Goal: Transaction & Acquisition: Purchase product/service

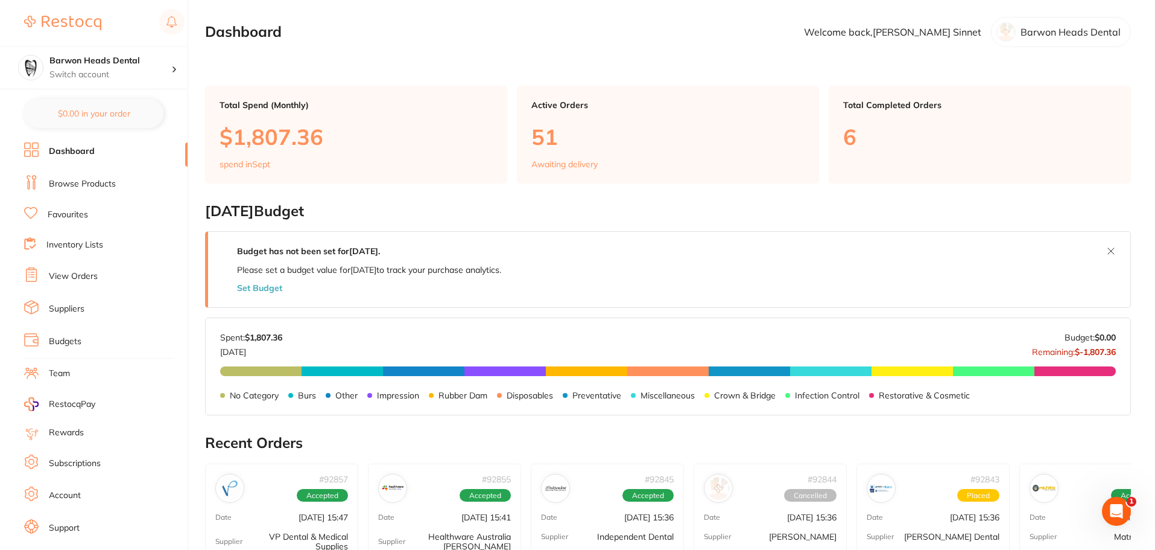
click at [97, 177] on li "Browse Products" at bounding box center [105, 184] width 163 height 18
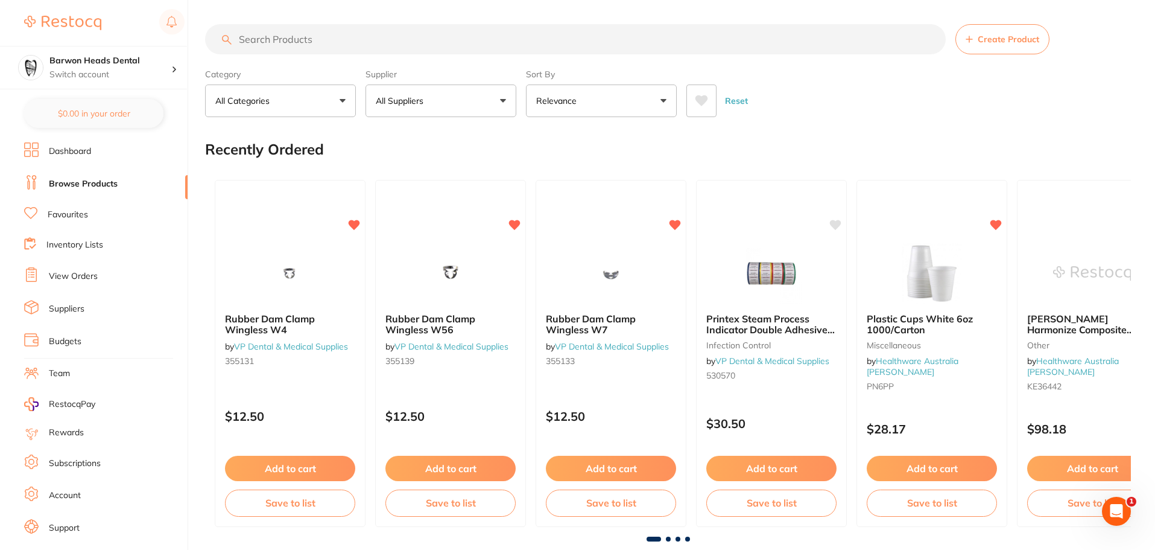
click at [107, 179] on link "Browse Products" at bounding box center [83, 184] width 69 height 12
click at [267, 50] on input "search" at bounding box center [575, 39] width 741 height 30
paste input "[MEDICAL_DATA] forceps"
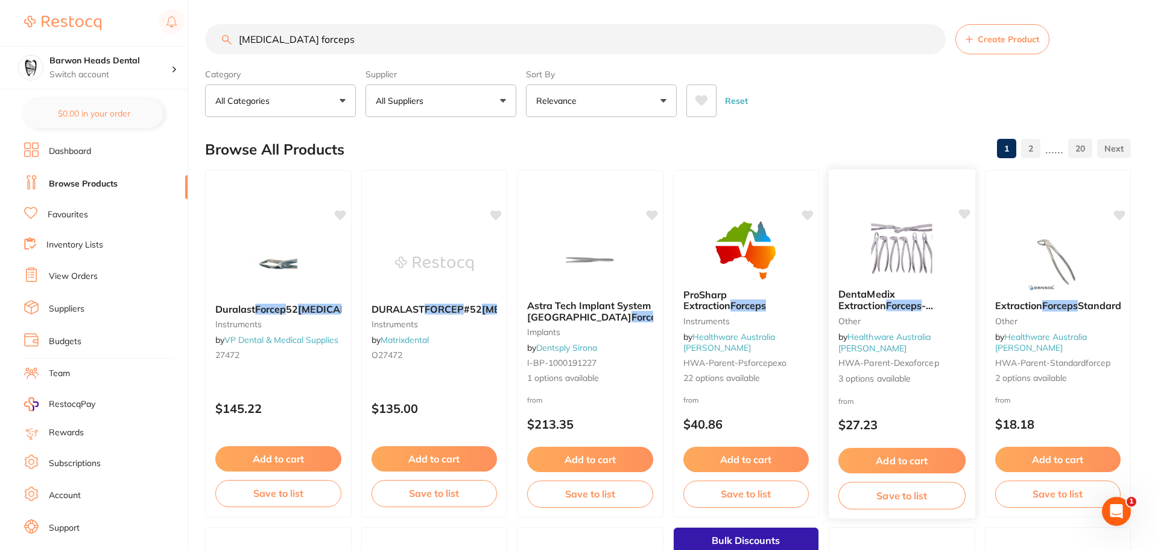
click at [899, 249] on img at bounding box center [902, 248] width 79 height 61
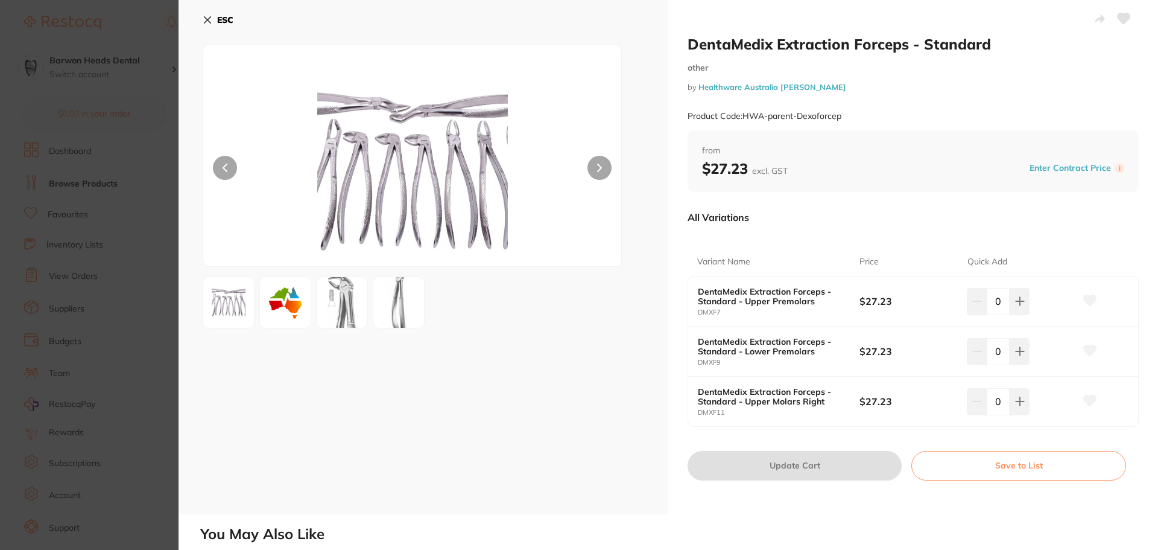
click at [355, 308] on img at bounding box center [341, 302] width 43 height 69
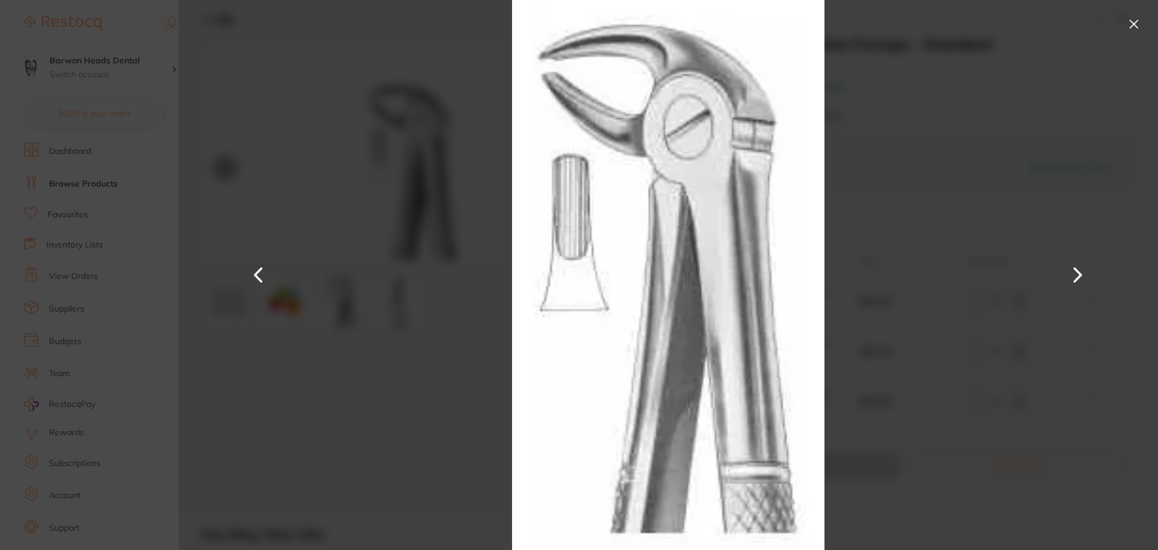
click at [393, 307] on div at bounding box center [669, 275] width 980 height 550
click at [1137, 19] on button at bounding box center [1133, 23] width 19 height 19
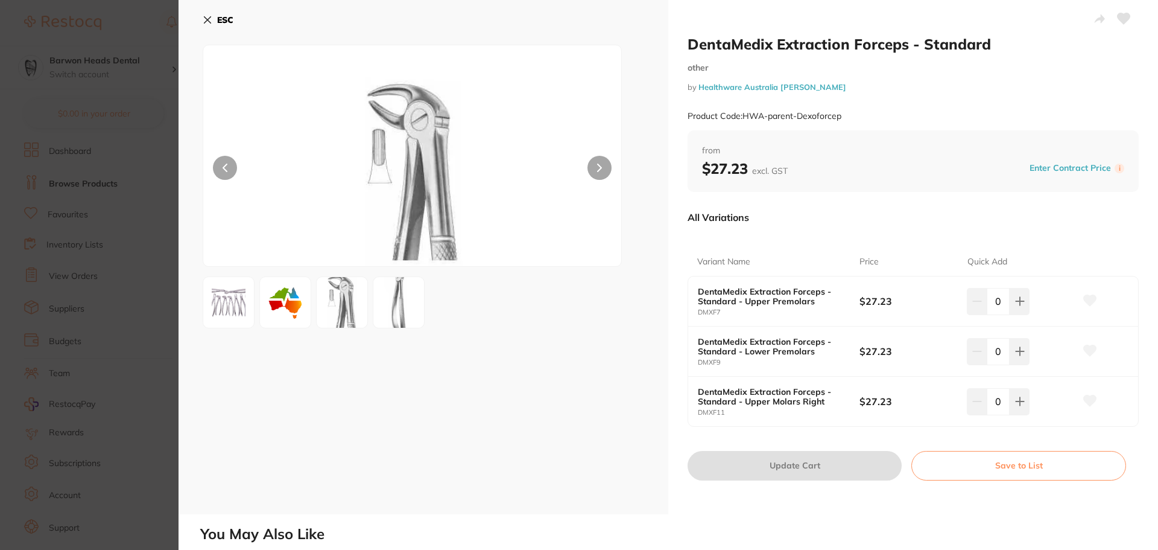
click at [387, 288] on img at bounding box center [398, 302] width 43 height 68
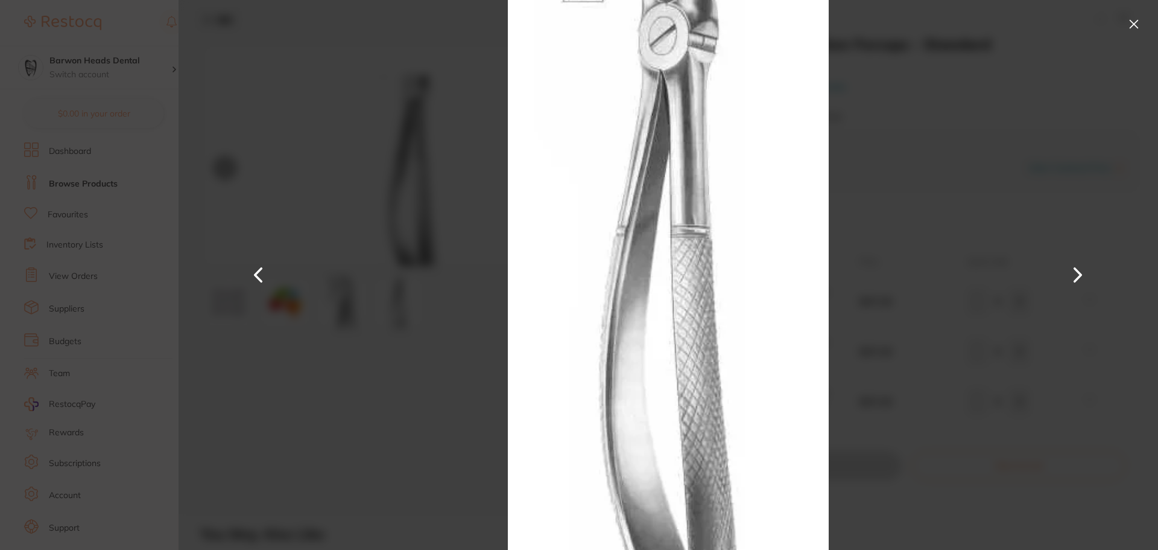
click at [1158, 12] on div at bounding box center [669, 275] width 980 height 550
click at [1135, 19] on button at bounding box center [1133, 23] width 19 height 19
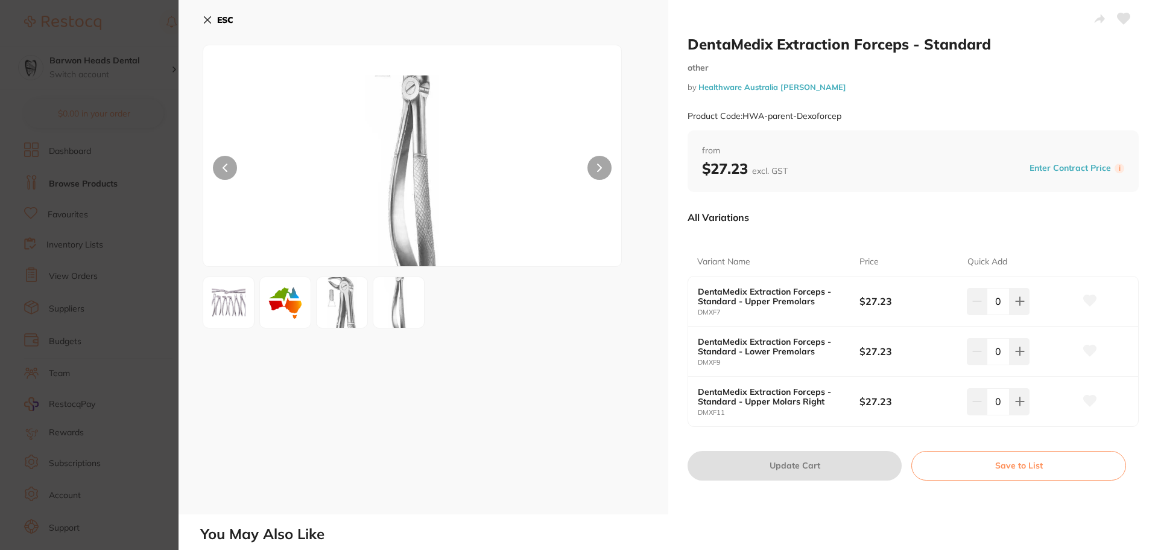
click at [4, 168] on section "DentaMedix Extraction Forceps - Standard other by Healthware Australia [PERSON_…" at bounding box center [579, 275] width 1158 height 550
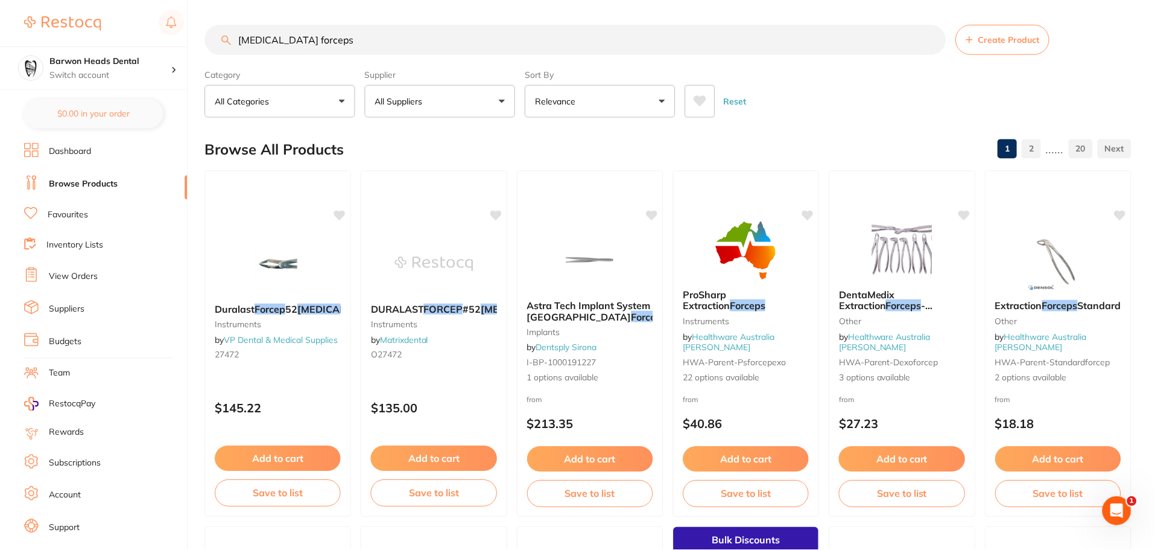
scroll to position [1, 0]
click at [364, 46] on input "[MEDICAL_DATA] forceps" at bounding box center [575, 39] width 741 height 30
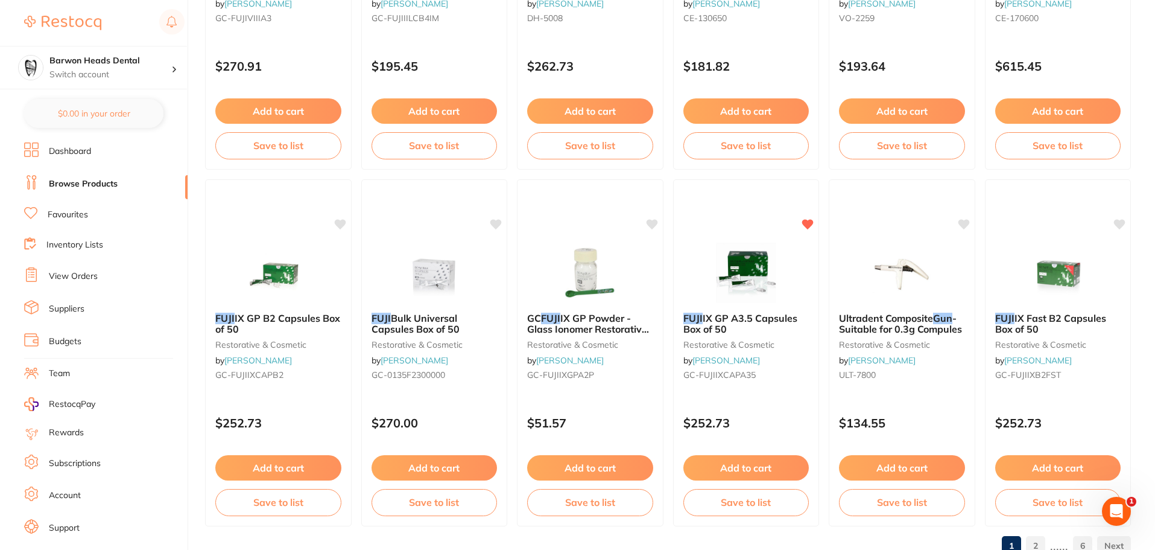
scroll to position [2882, 0]
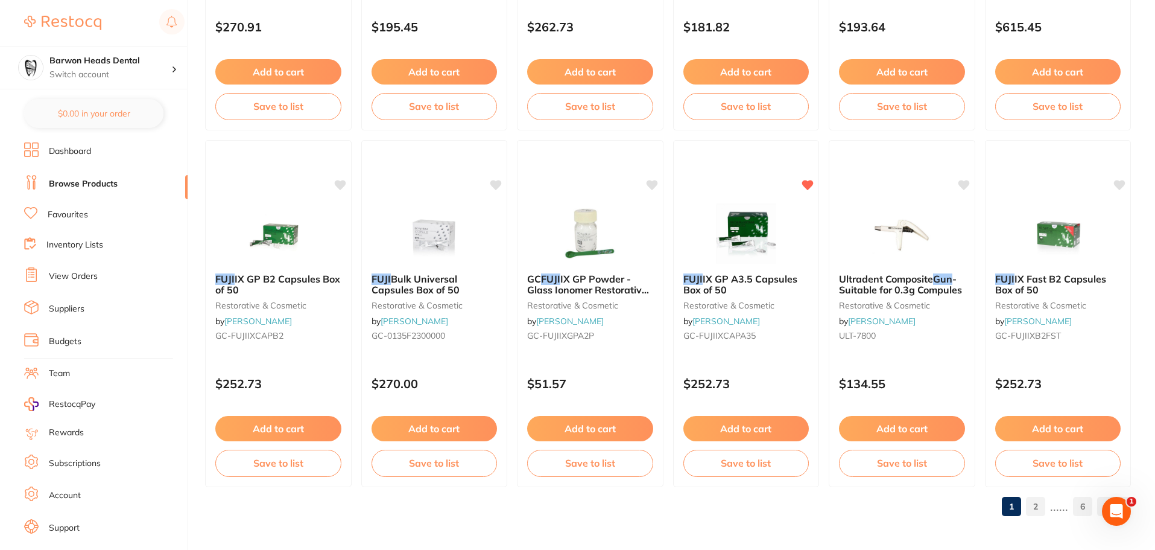
click at [1030, 502] on link "2" at bounding box center [1035, 506] width 19 height 24
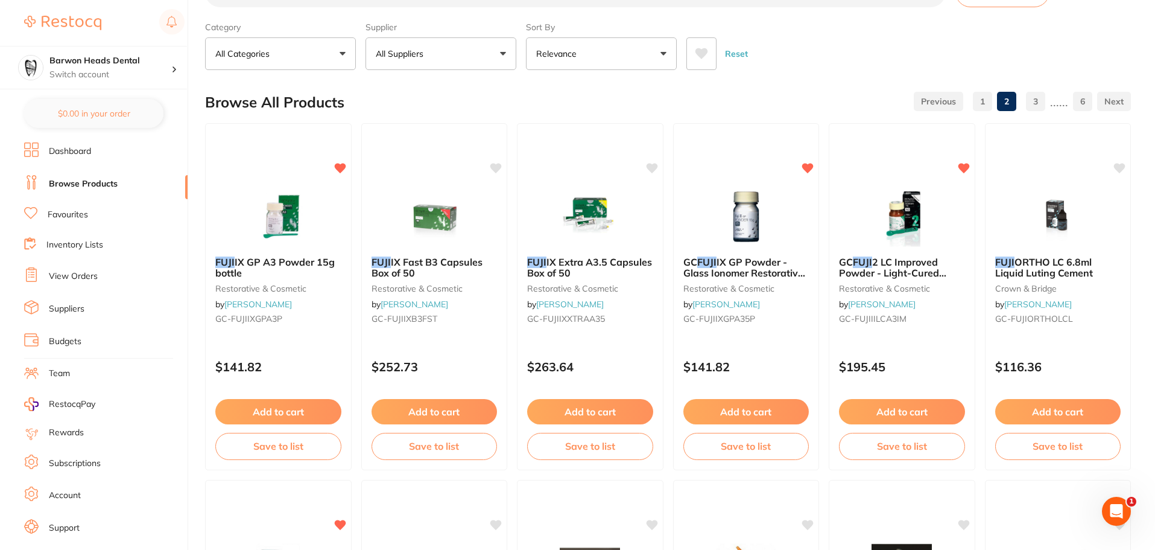
scroll to position [0, 0]
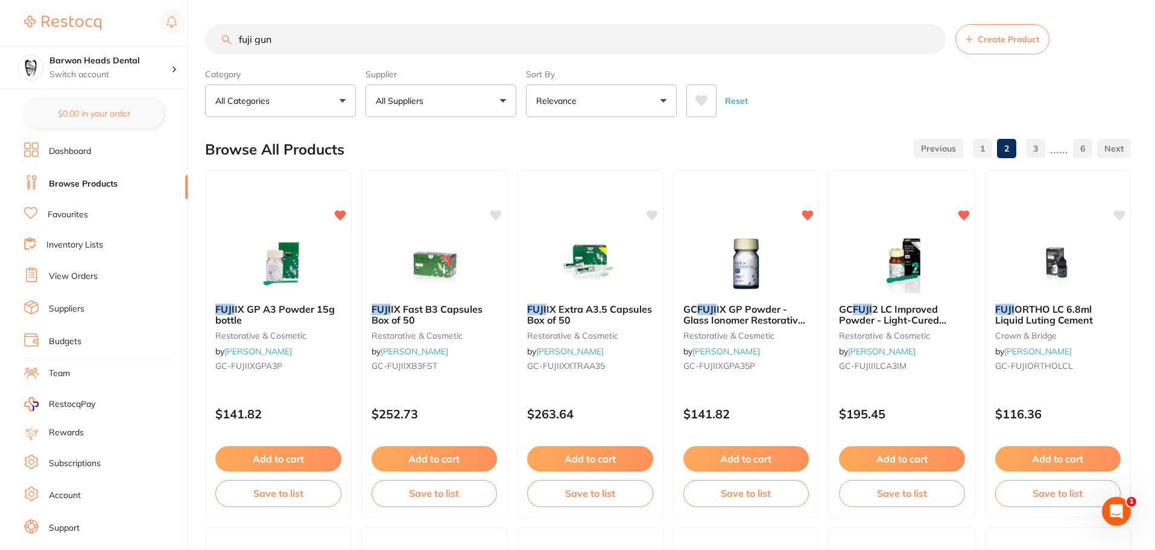
click at [531, 51] on input "fuji gun" at bounding box center [575, 39] width 741 height 30
click at [531, 49] on input "fuji gun" at bounding box center [575, 39] width 741 height 30
drag, startPoint x: 531, startPoint y: 49, endPoint x: 533, endPoint y: 43, distance: 6.5
click at [533, 43] on input "fuji gun" at bounding box center [575, 39] width 741 height 30
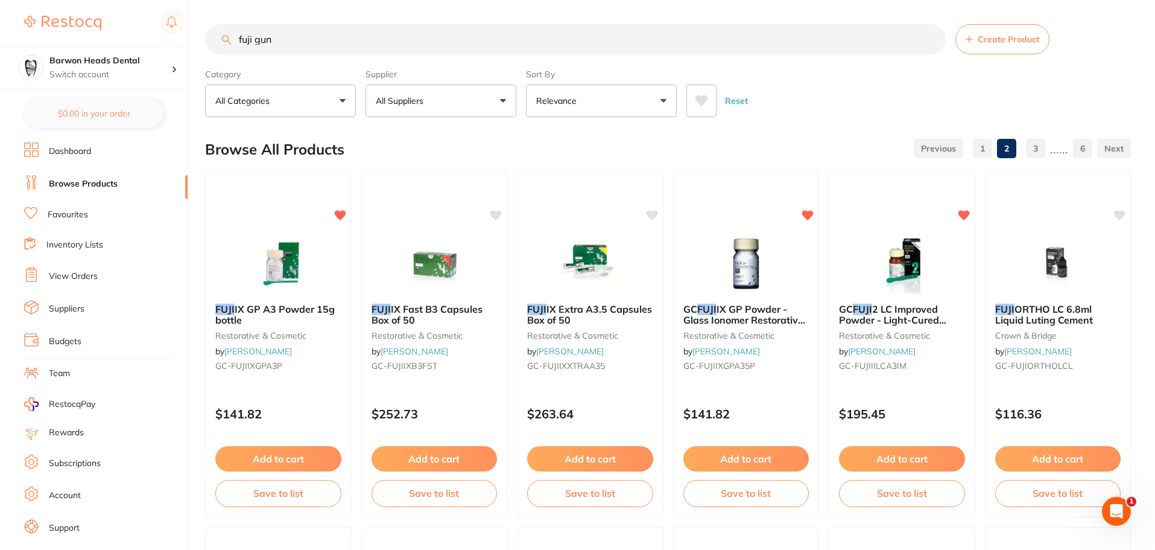
click at [533, 43] on input "fuji gun" at bounding box center [575, 39] width 741 height 30
paste input "ASA Dental Forceps – #67 for Upper Third Molars"
type input "ASA Dental Forceps – #67 for Upper Third Molars"
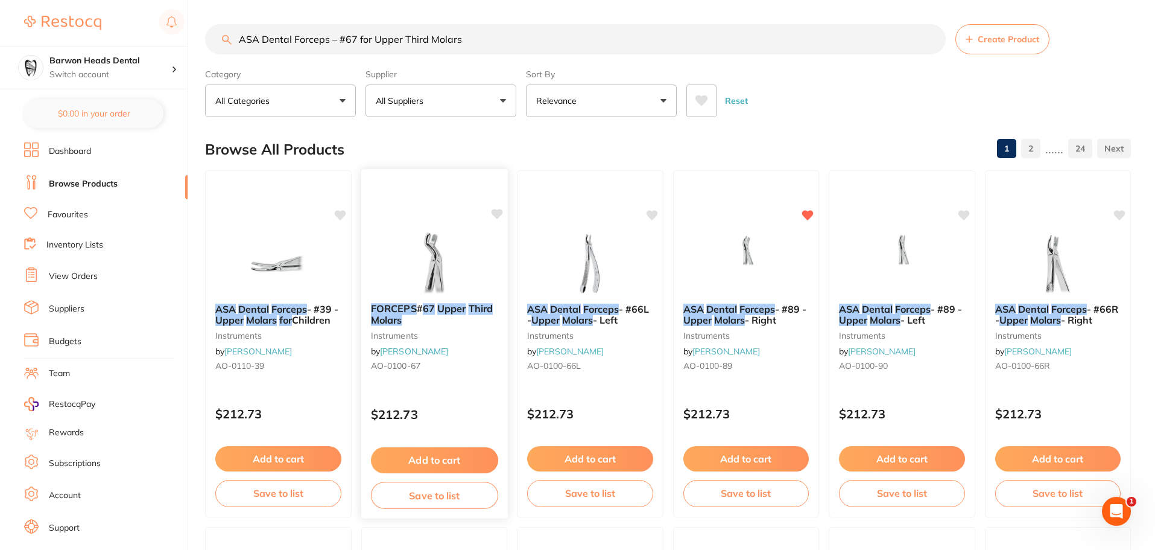
click at [442, 253] on img at bounding box center [434, 262] width 79 height 61
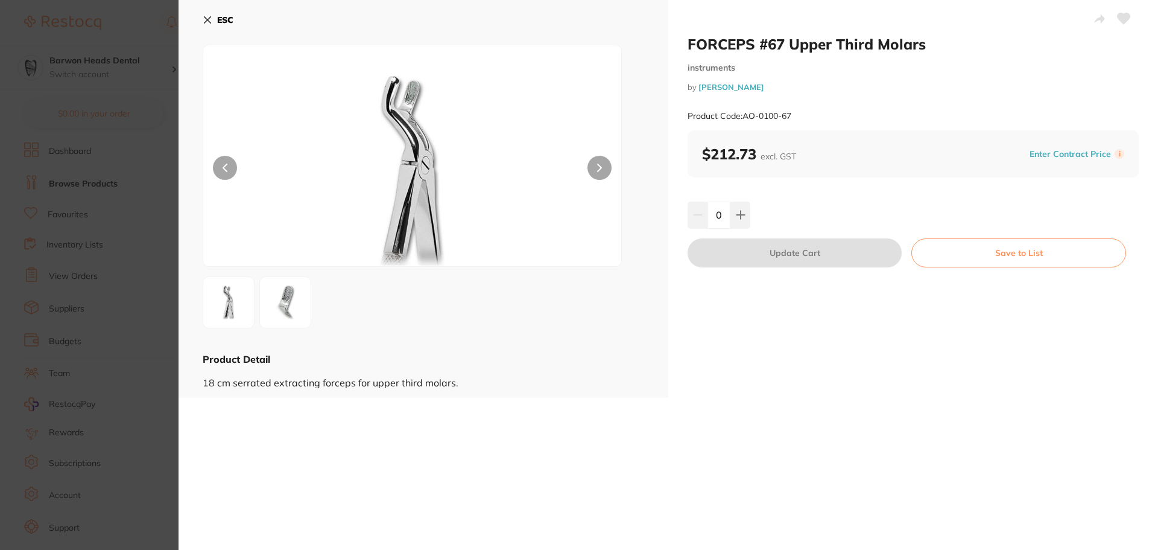
click at [290, 302] on img at bounding box center [285, 302] width 43 height 43
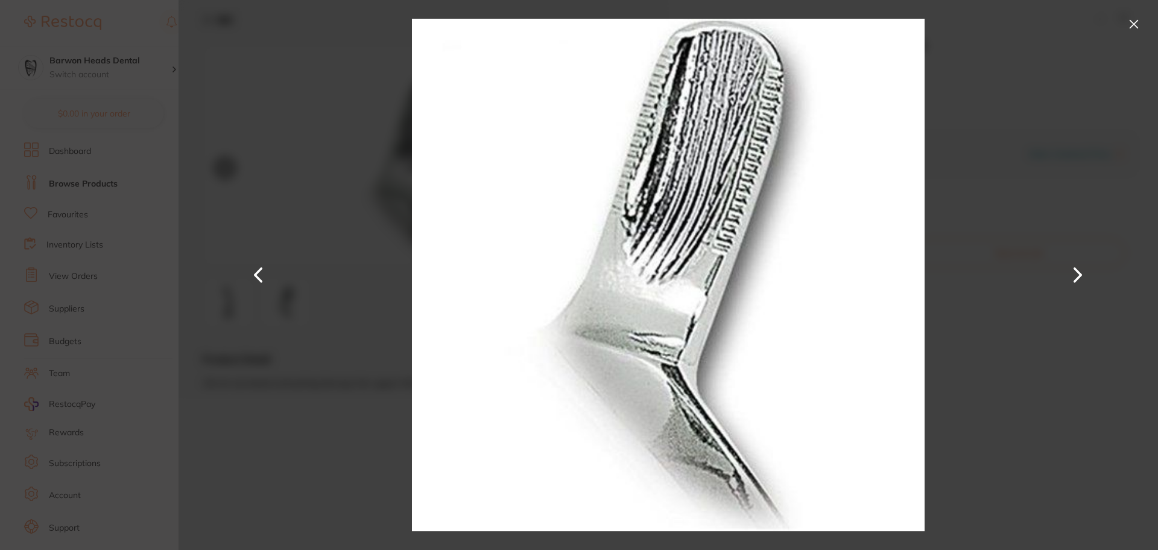
click at [1137, 28] on button at bounding box center [1133, 23] width 19 height 19
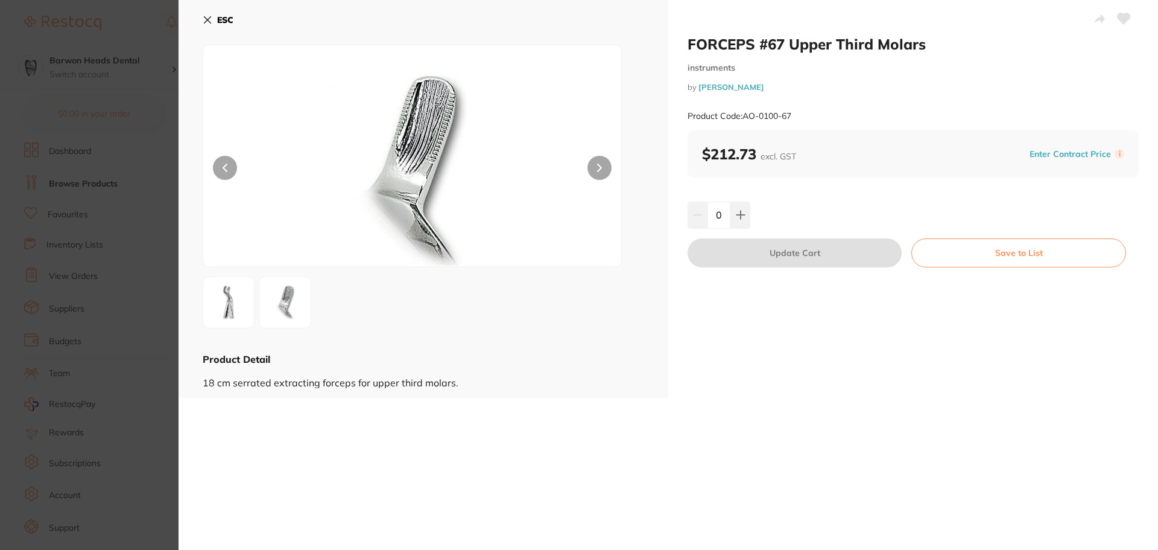
drag, startPoint x: 1121, startPoint y: 16, endPoint x: 978, endPoint y: 104, distance: 167.9
click at [1121, 16] on icon at bounding box center [1124, 18] width 13 height 11
click at [740, 217] on icon at bounding box center [741, 215] width 8 height 8
type input "1"
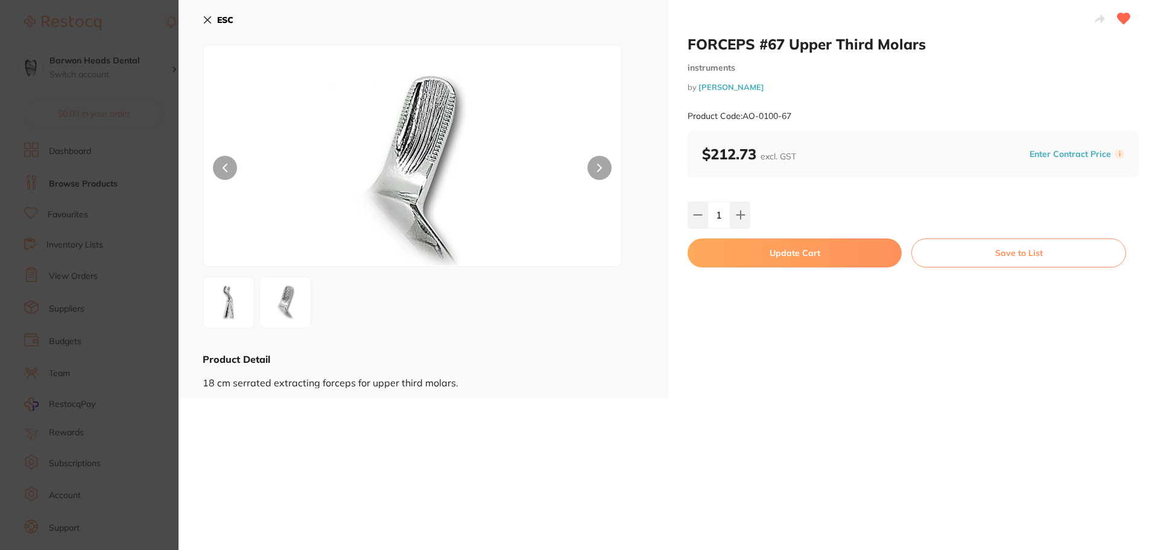
click at [801, 253] on button "Update Cart" at bounding box center [795, 252] width 214 height 29
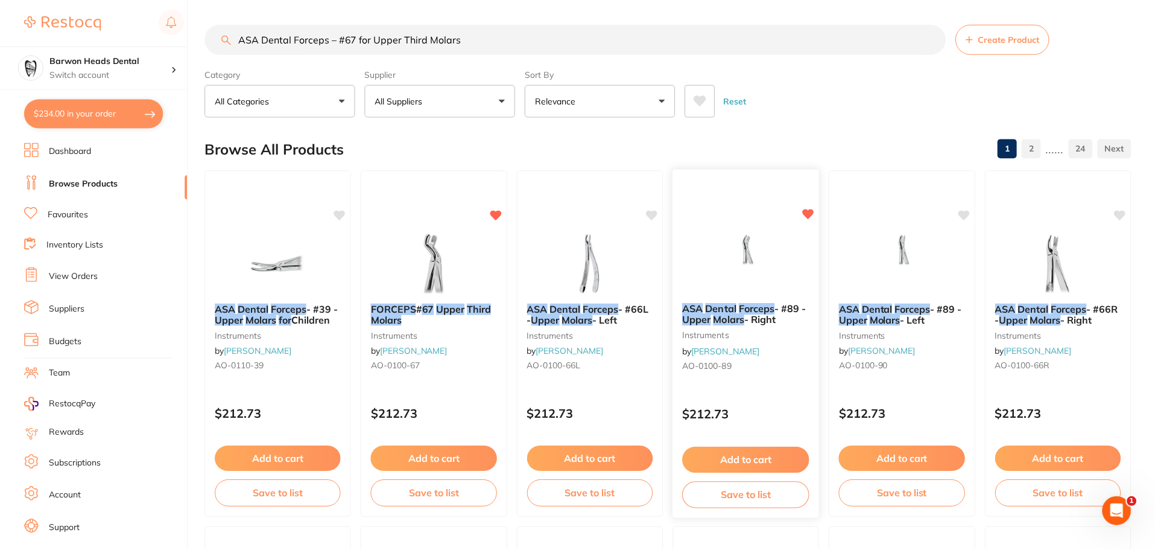
scroll to position [1, 0]
click at [86, 118] on button "$234.00 in your order" at bounding box center [93, 113] width 139 height 29
checkbox input "true"
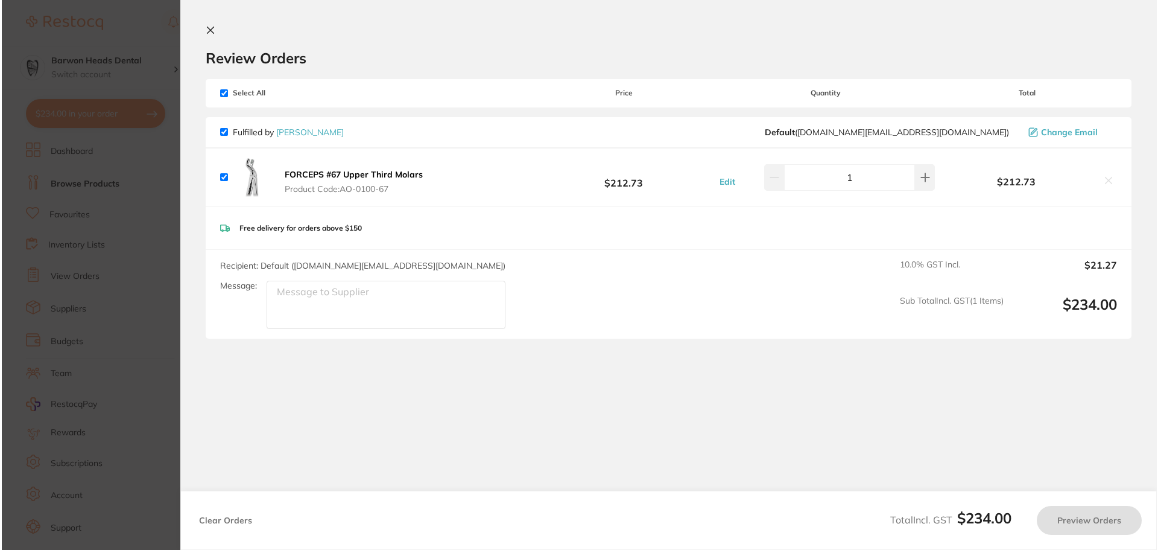
scroll to position [0, 0]
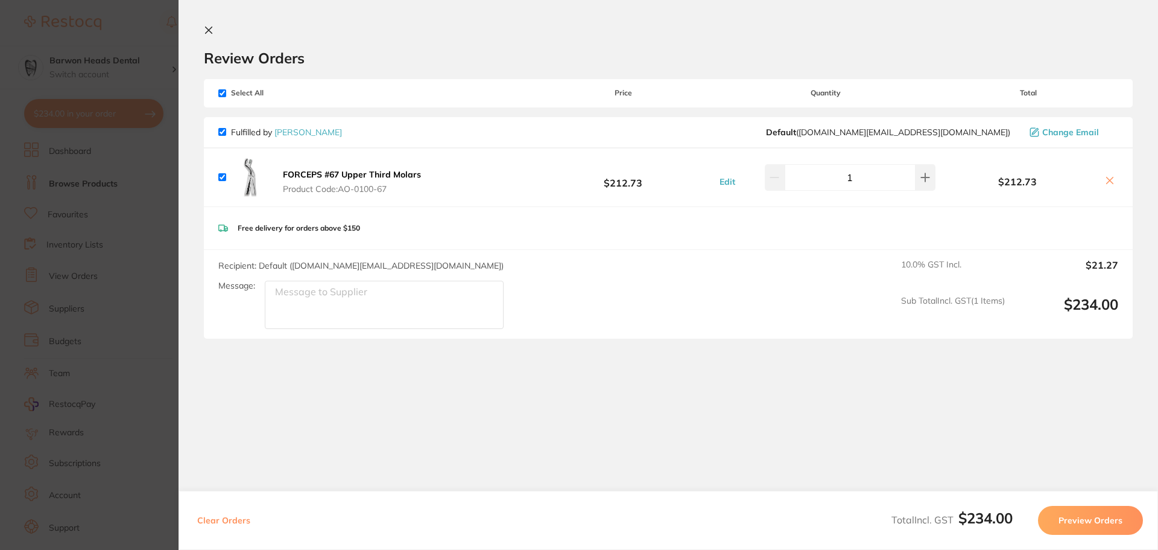
click at [128, 277] on section "Update RRP Set your pre negotiated price for this item. Item Agreed RRP (excl. …" at bounding box center [579, 275] width 1158 height 550
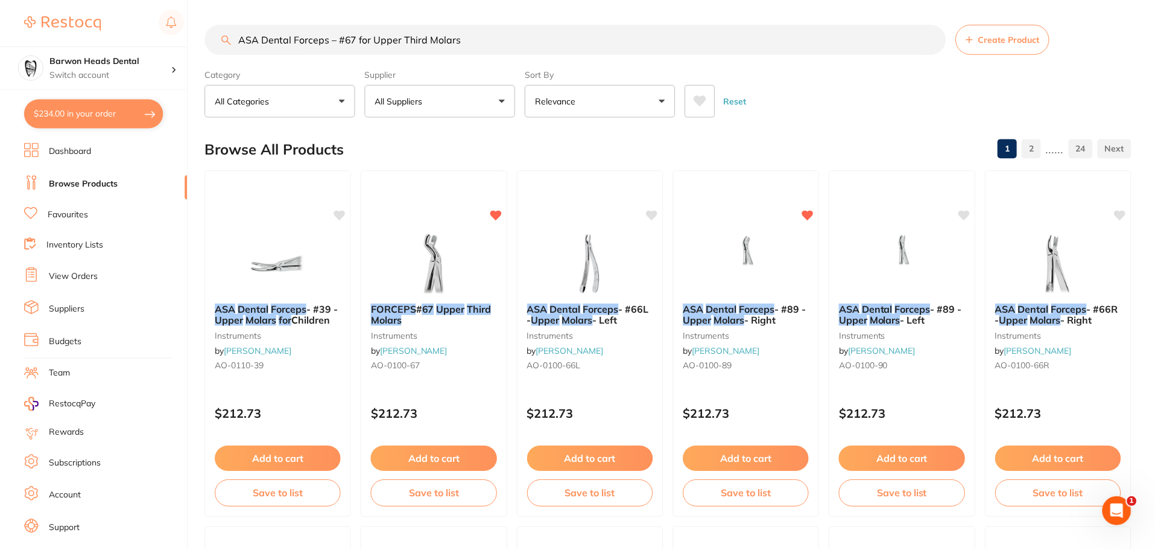
scroll to position [1, 0]
click at [423, 265] on img at bounding box center [434, 261] width 79 height 61
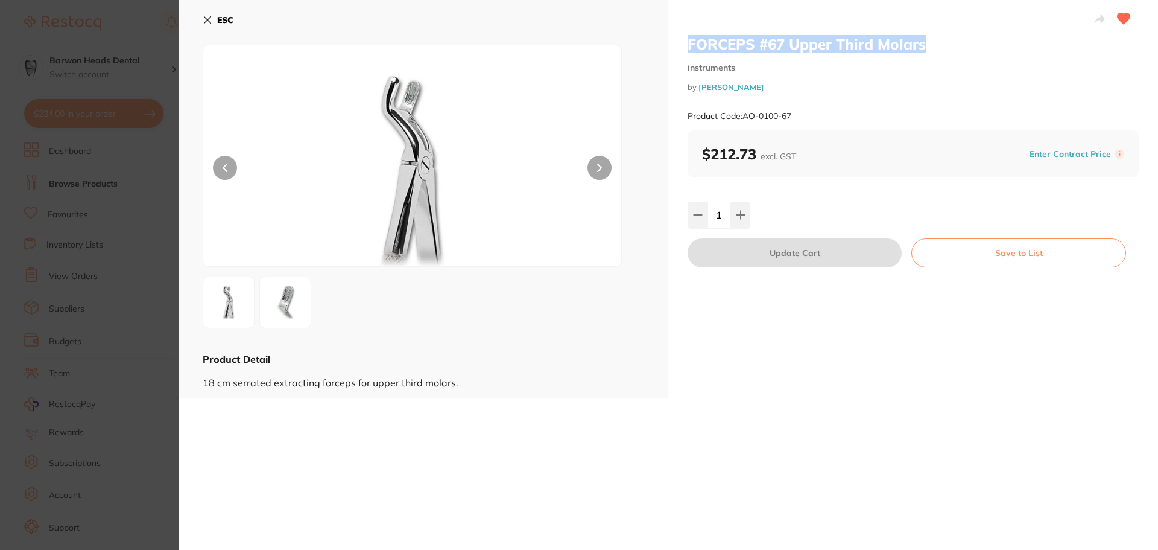
drag, startPoint x: 934, startPoint y: 44, endPoint x: 686, endPoint y: 44, distance: 247.9
click at [688, 44] on h2 "FORCEPS #67 Upper Third Molars" at bounding box center [913, 44] width 451 height 18
click at [45, 155] on section "FORCEPS #67 Upper Third Molars instruments by [PERSON_NAME] Product Code: AO-01…" at bounding box center [579, 275] width 1158 height 550
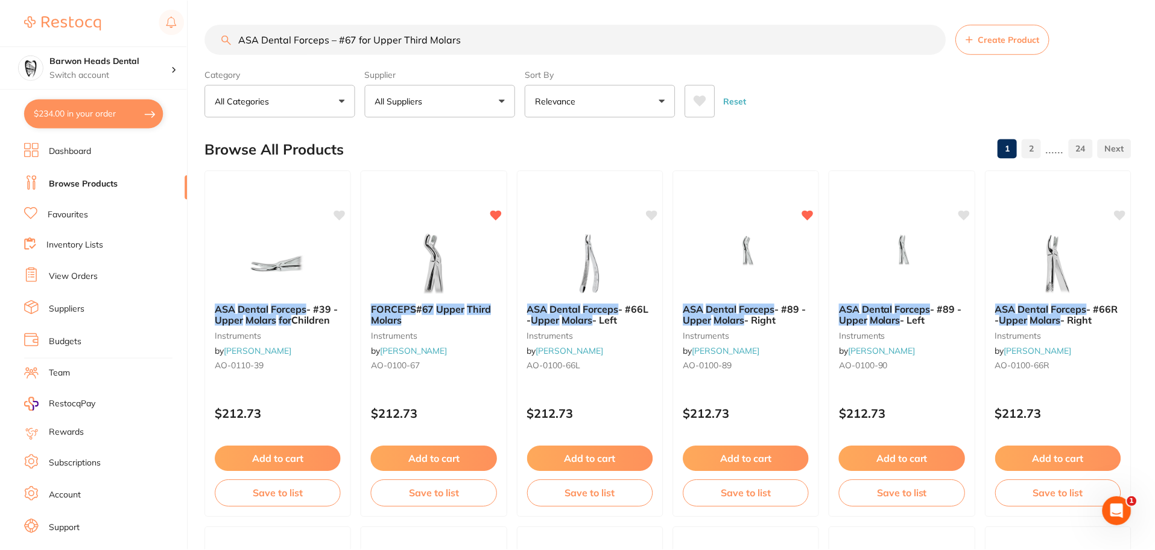
scroll to position [1, 0]
click at [487, 54] on section "ASA Dental Forceps – #67 for Upper Third Molars Create Product Category All Cat…" at bounding box center [668, 69] width 926 height 93
click at [493, 35] on input "ASA Dental Forceps – #67 for Upper Third Molars" at bounding box center [575, 38] width 741 height 30
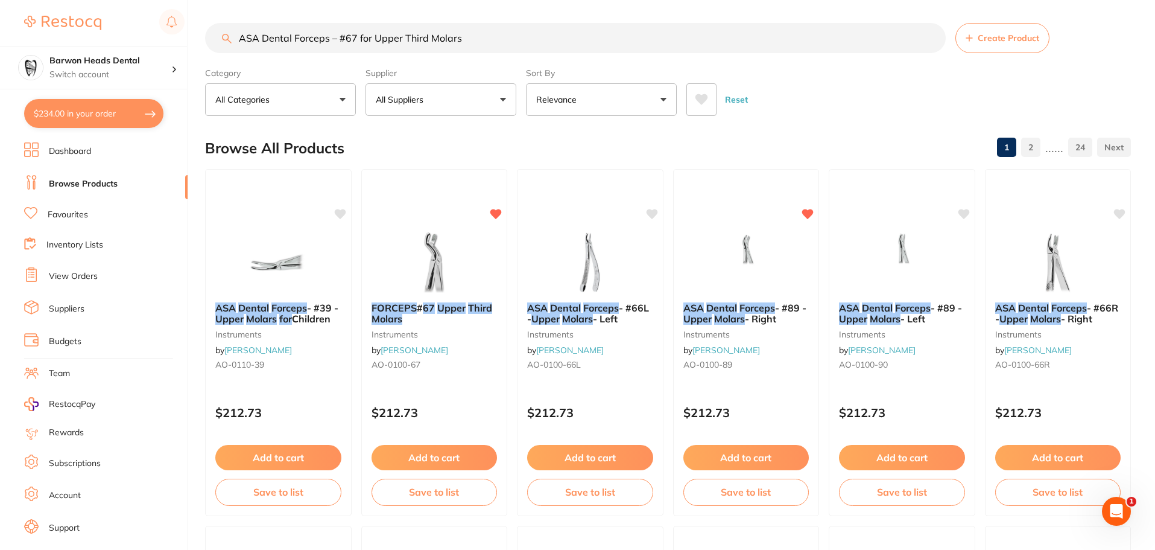
paste input "GC GI Capsule Applier III"
type input "GC GI Capsule Applier III"
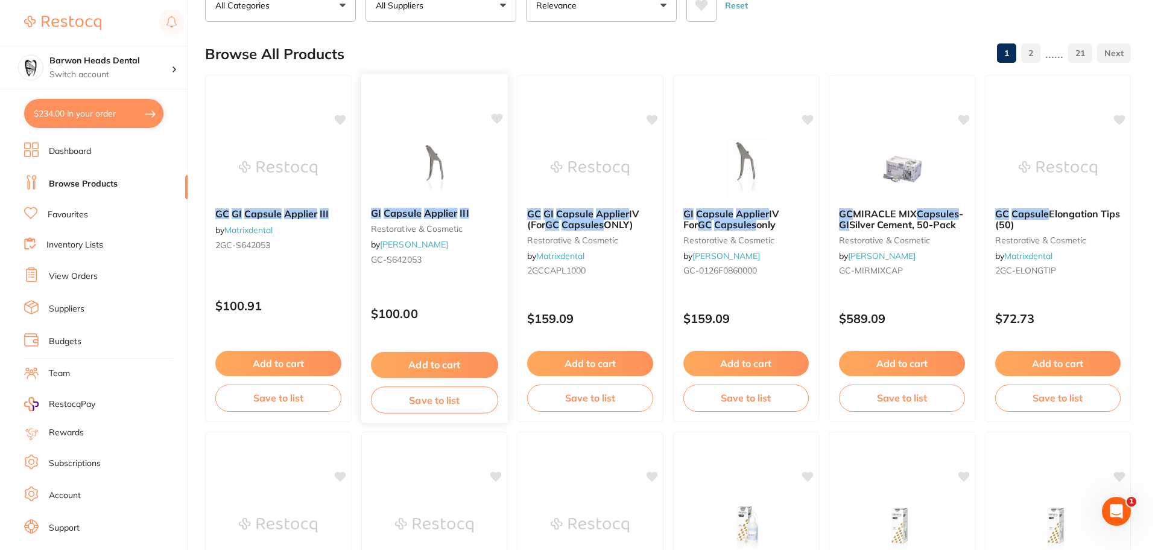
scroll to position [121, 0]
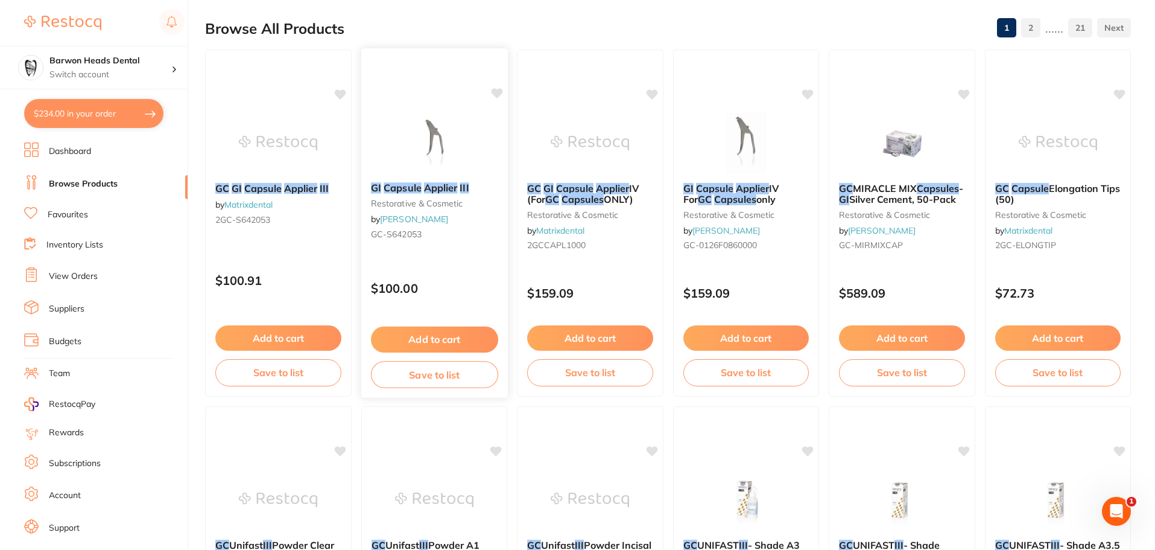
click at [473, 335] on button "Add to cart" at bounding box center [433, 339] width 127 height 26
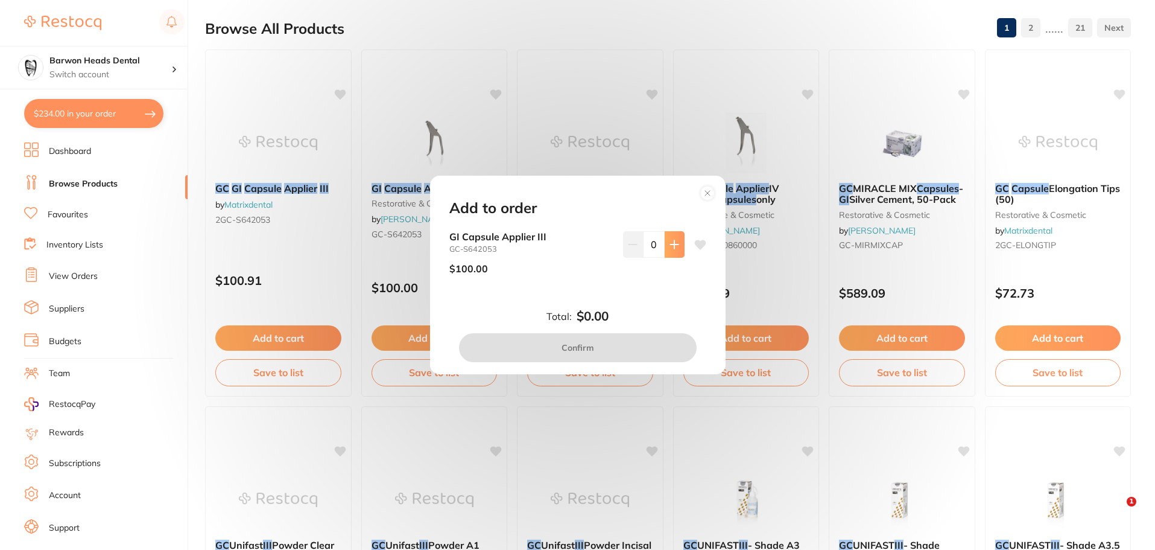
click at [670, 253] on button at bounding box center [675, 244] width 20 height 27
type input "1"
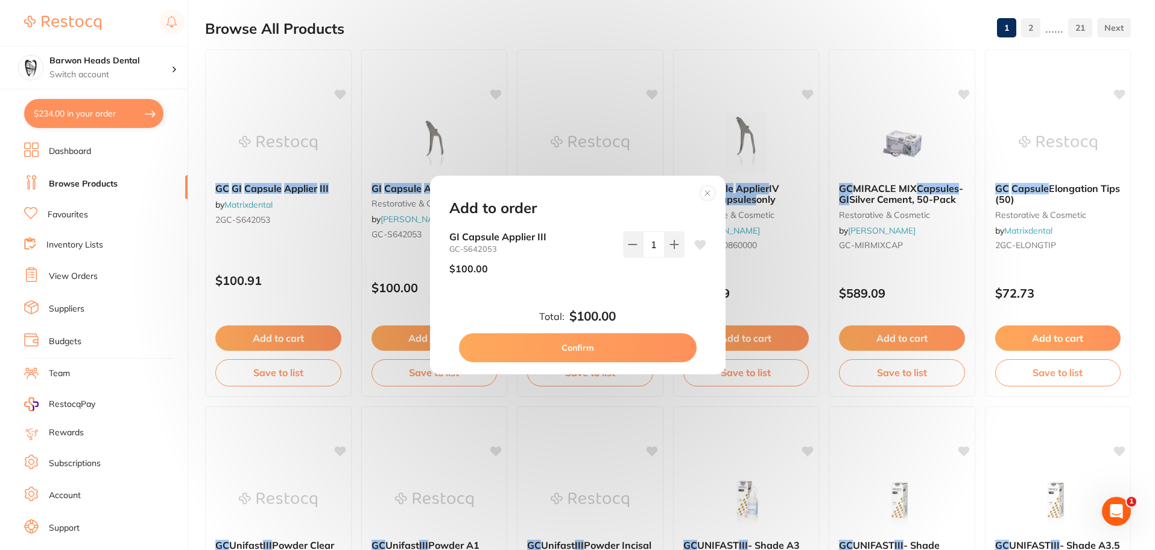
click at [699, 244] on icon at bounding box center [699, 244] width 11 height 10
click at [563, 352] on button "Confirm" at bounding box center [578, 347] width 238 height 29
checkbox input "false"
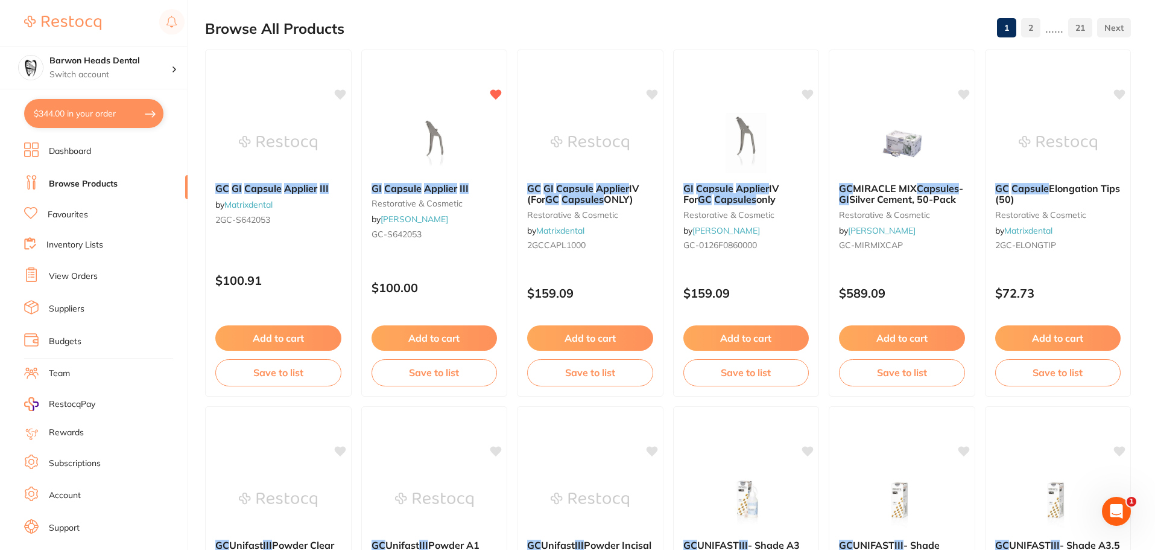
click at [86, 120] on button "$344.00 in your order" at bounding box center [93, 113] width 139 height 29
checkbox input "true"
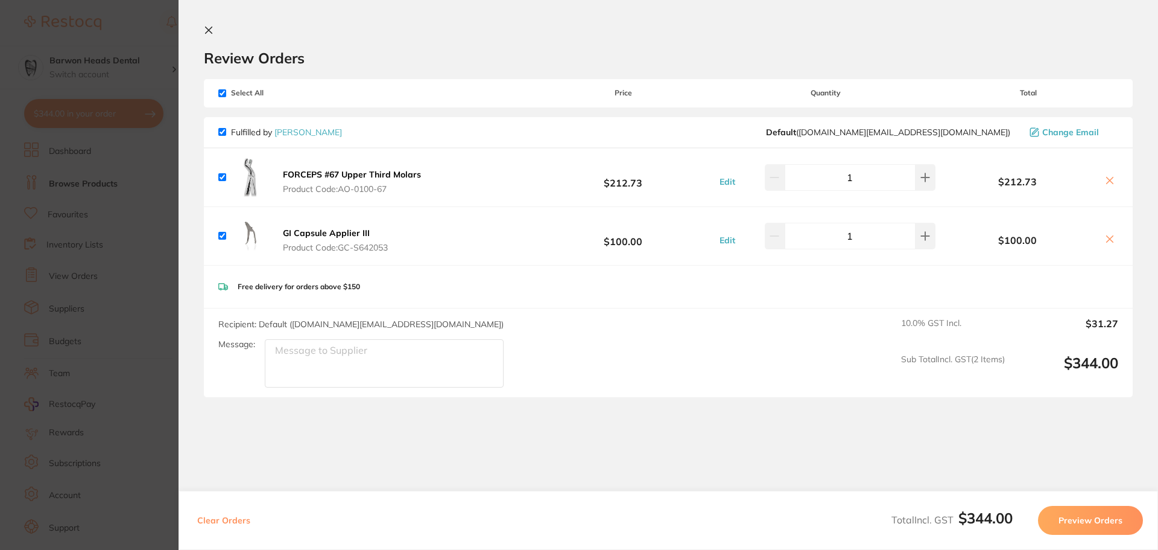
click at [92, 173] on section "Update RRP Set your pre negotiated price for this item. Item Agreed RRP (excl. …" at bounding box center [579, 275] width 1158 height 550
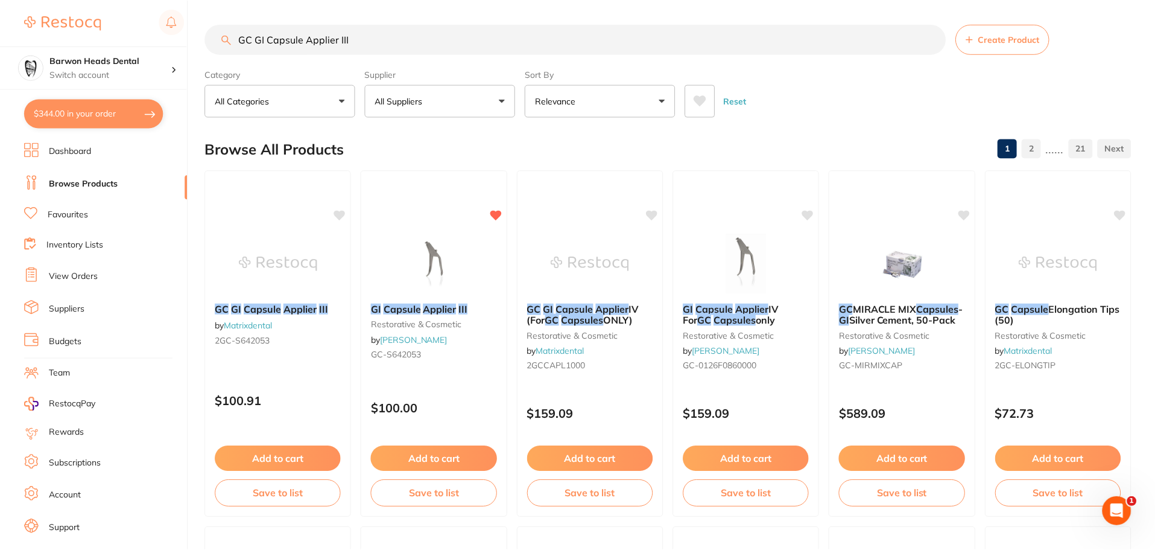
scroll to position [121, 0]
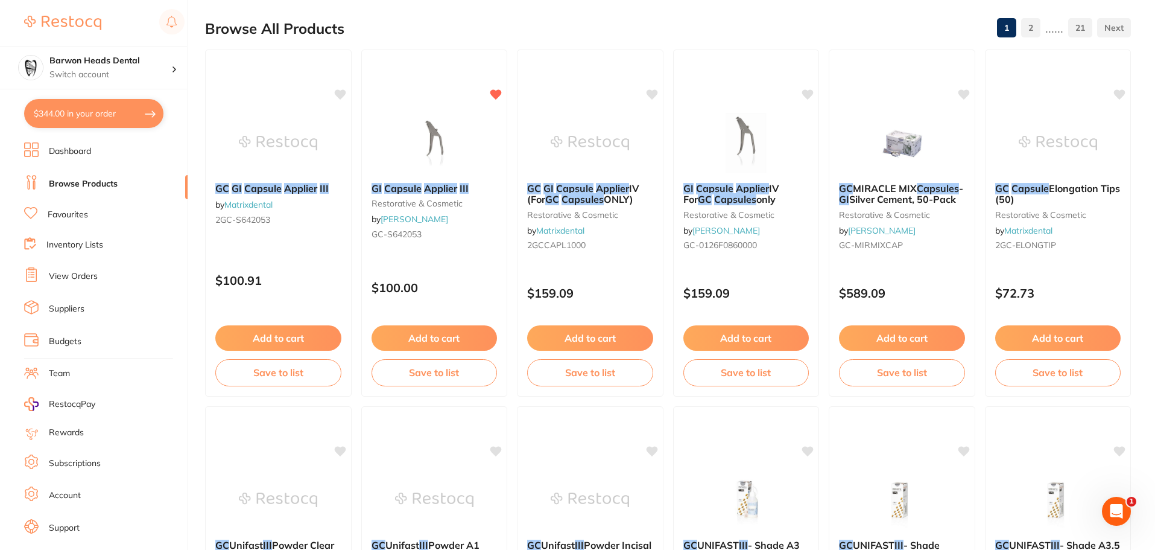
click at [72, 141] on section "Barwon Heads Dental Switch account Barwon Heads Dental Queenscliff Family Denta…" at bounding box center [94, 275] width 188 height 550
click at [72, 147] on link "Dashboard" at bounding box center [70, 151] width 42 height 12
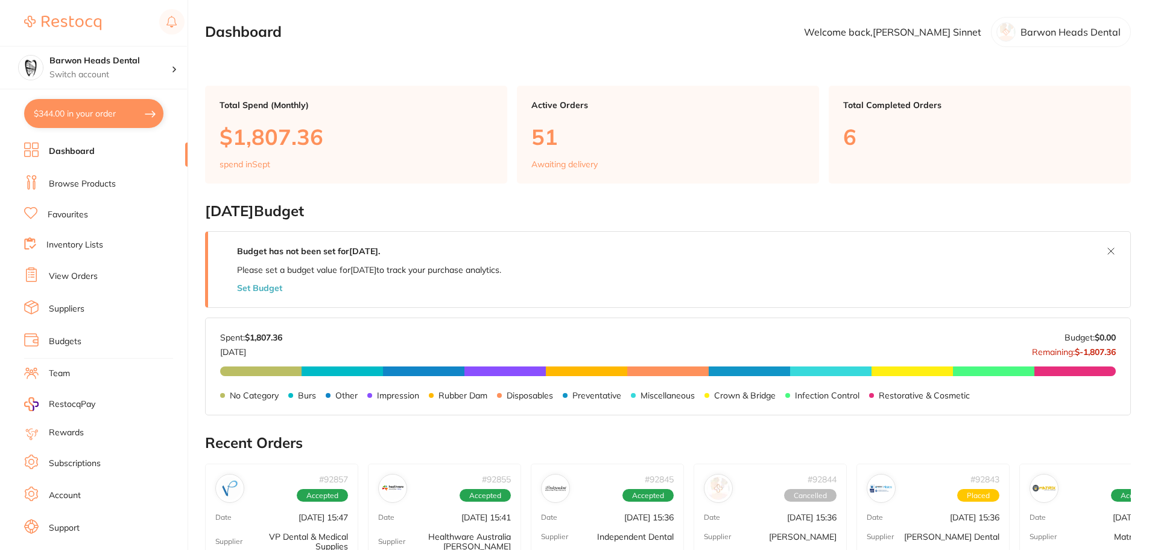
click at [75, 188] on link "Browse Products" at bounding box center [82, 184] width 67 height 12
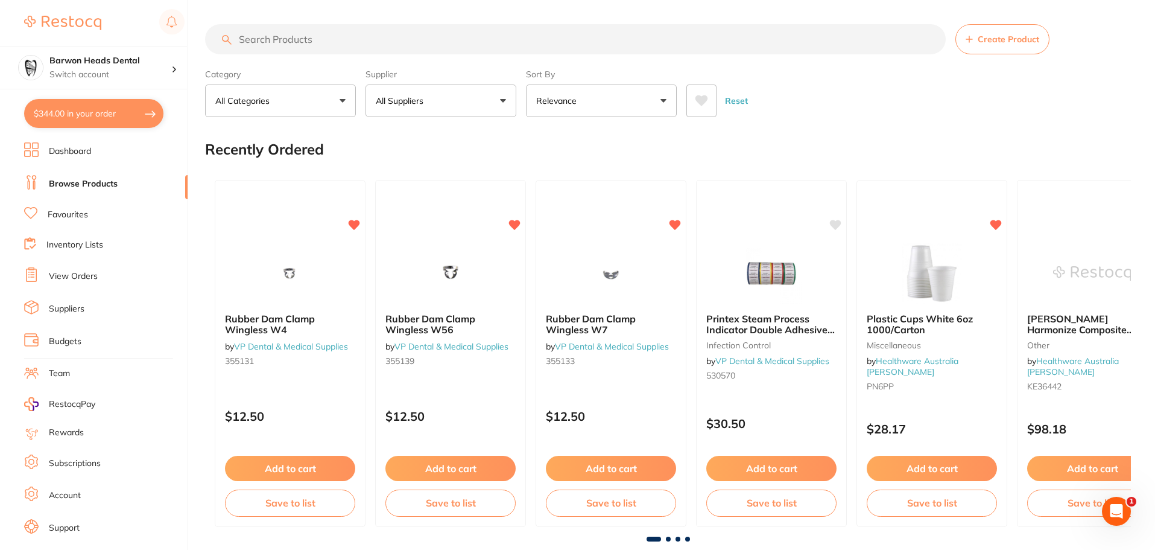
click at [620, 39] on input "search" at bounding box center [575, 39] width 741 height 30
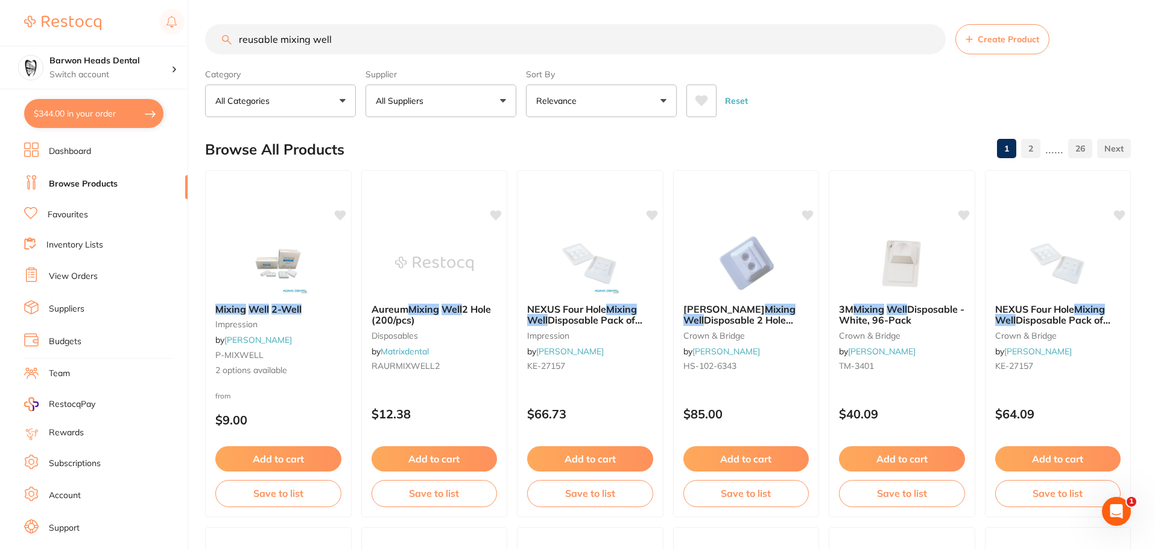
click at [367, 49] on input "reusable mixing well" at bounding box center [575, 39] width 741 height 30
type input "reusable mixing well"
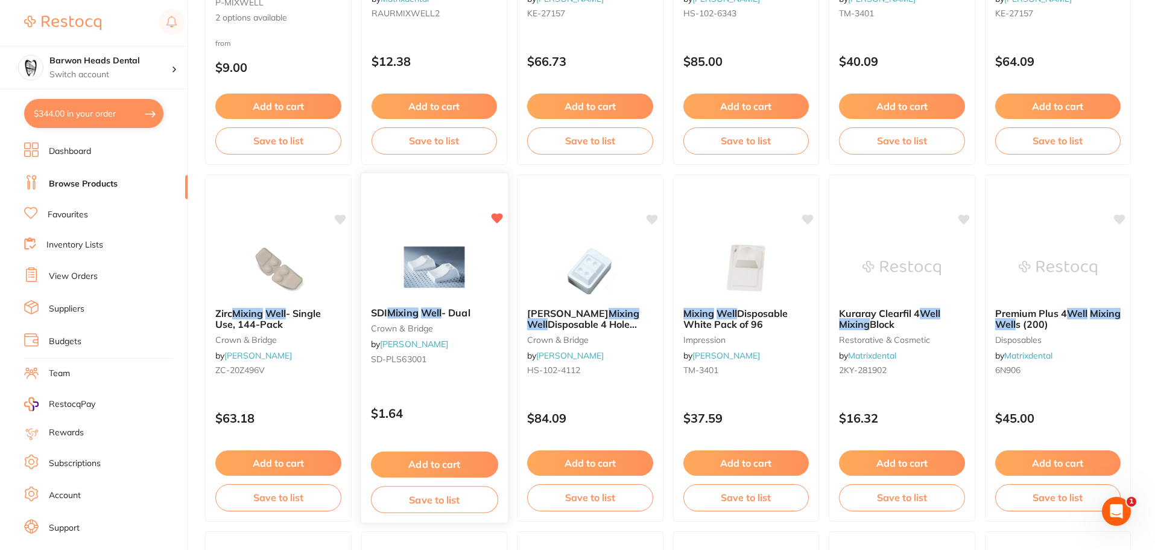
scroll to position [422, 0]
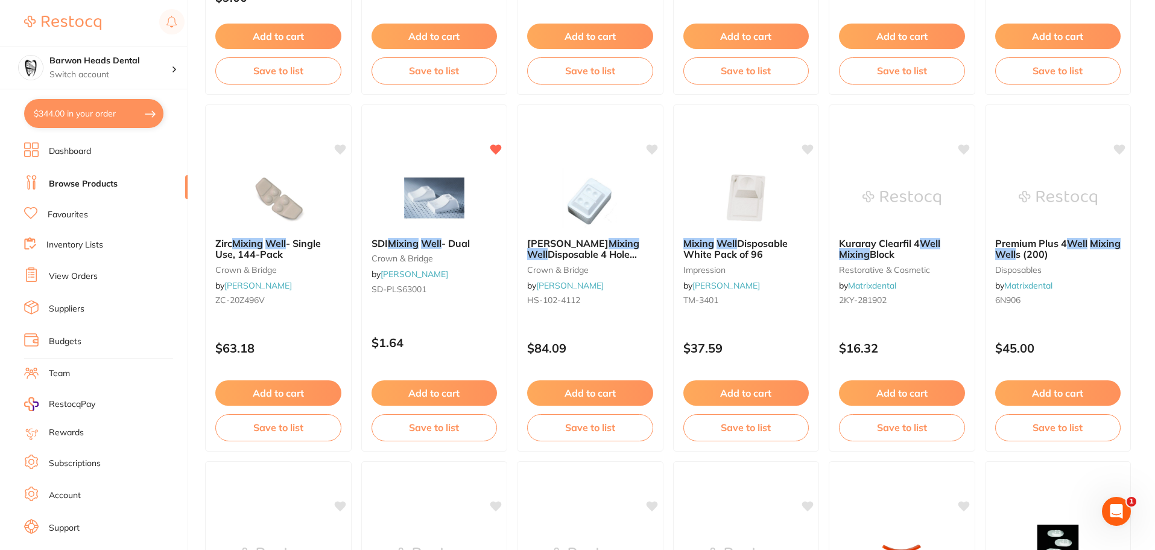
drag, startPoint x: 385, startPoint y: 468, endPoint x: 178, endPoint y: 364, distance: 232.0
click at [178, 364] on li "Team" at bounding box center [105, 373] width 163 height 18
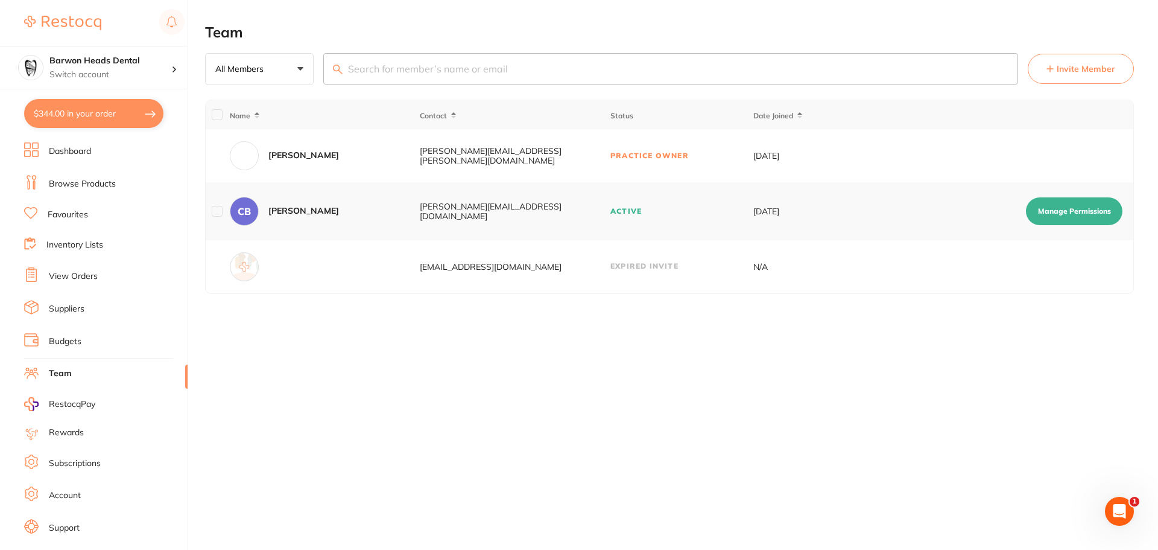
click at [107, 180] on link "Browse Products" at bounding box center [82, 184] width 67 height 12
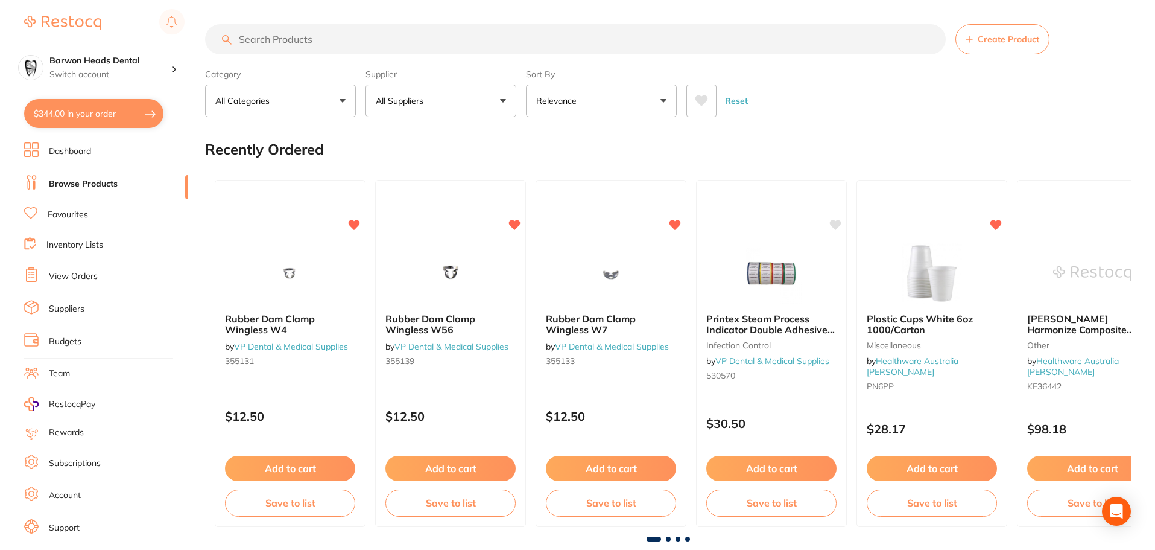
click at [258, 47] on input "search" at bounding box center [575, 39] width 741 height 30
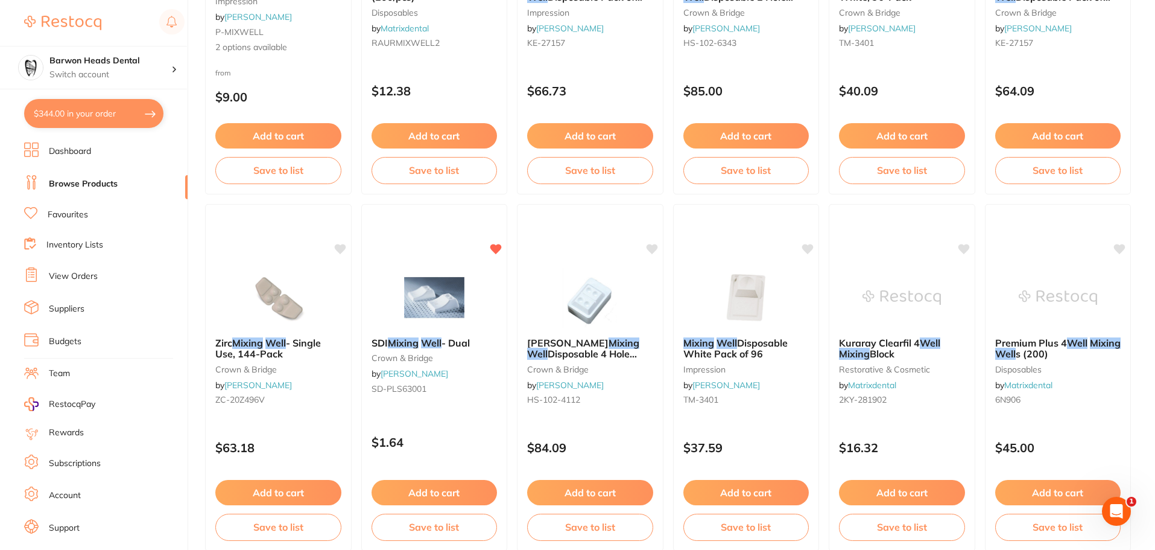
scroll to position [302, 0]
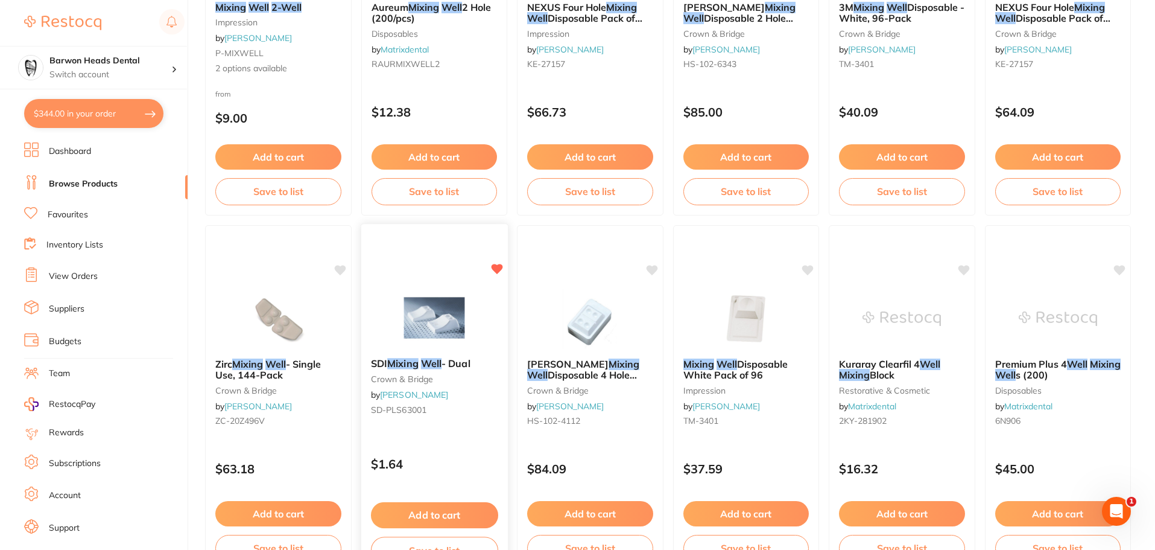
click at [435, 308] on img at bounding box center [434, 317] width 79 height 61
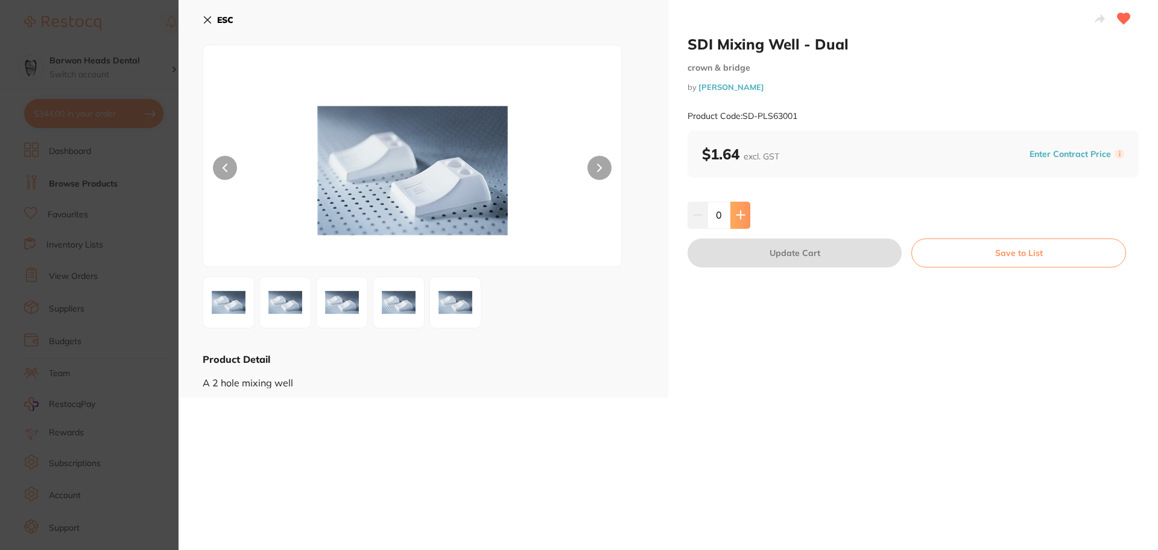
click at [746, 213] on button at bounding box center [741, 214] width 20 height 27
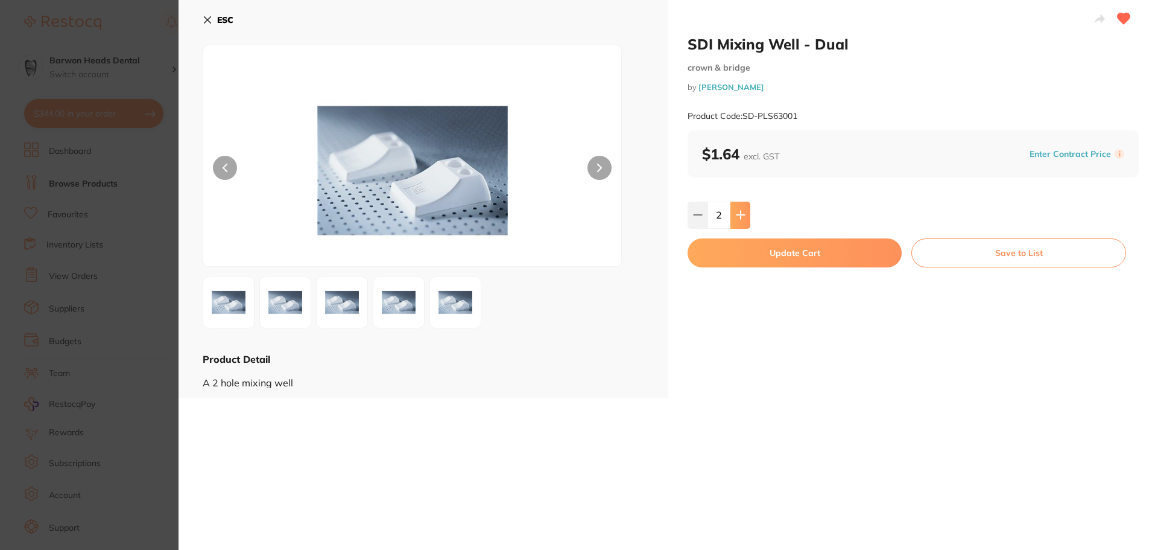
click at [746, 213] on button at bounding box center [741, 214] width 20 height 27
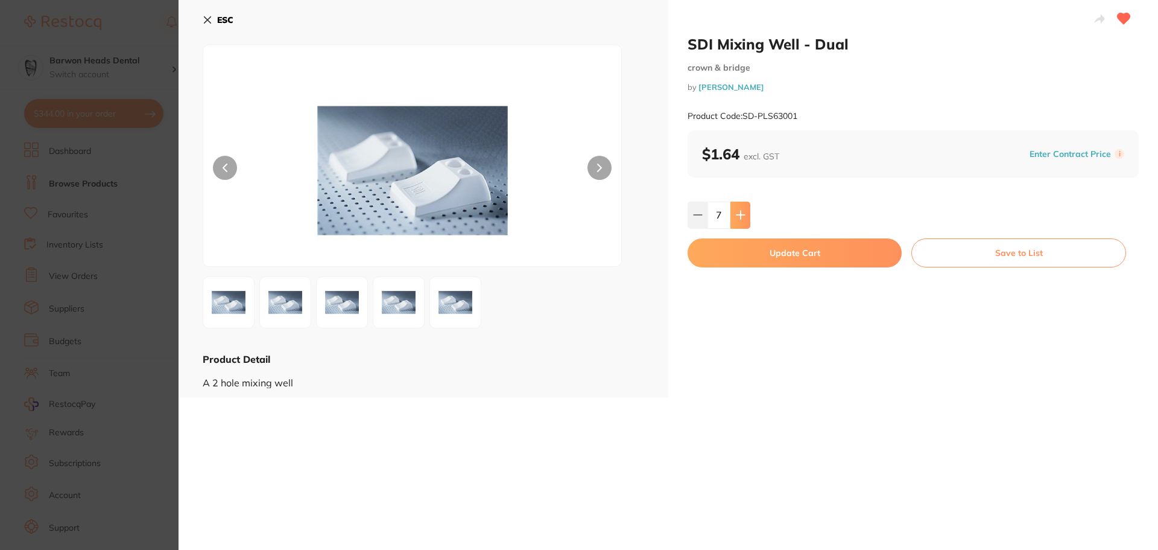
click at [746, 213] on button at bounding box center [741, 214] width 20 height 27
type input "10"
click at [794, 253] on button "Update Cart" at bounding box center [795, 252] width 214 height 29
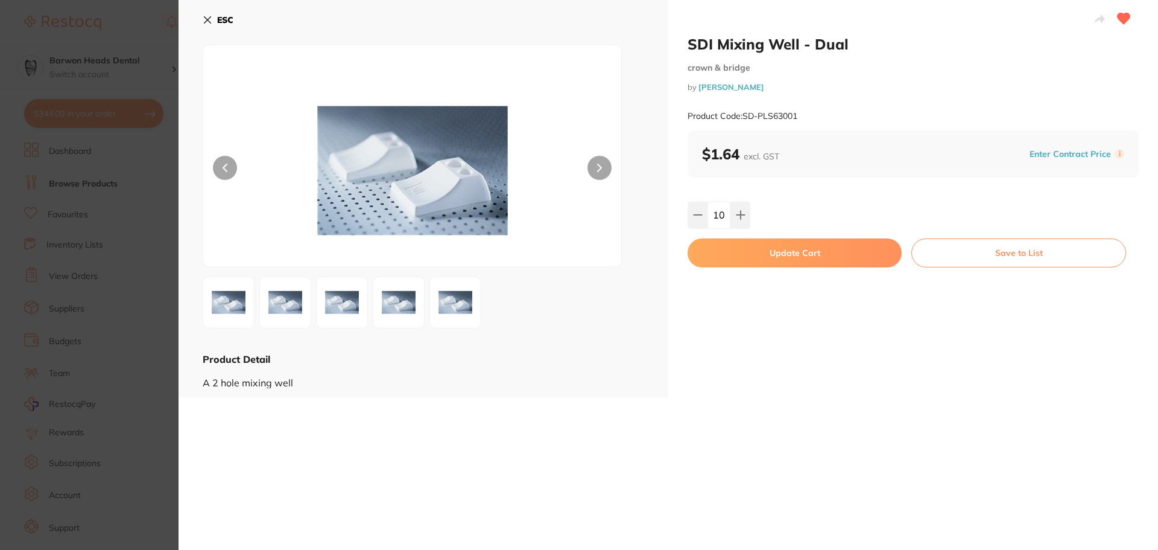
checkbox input "false"
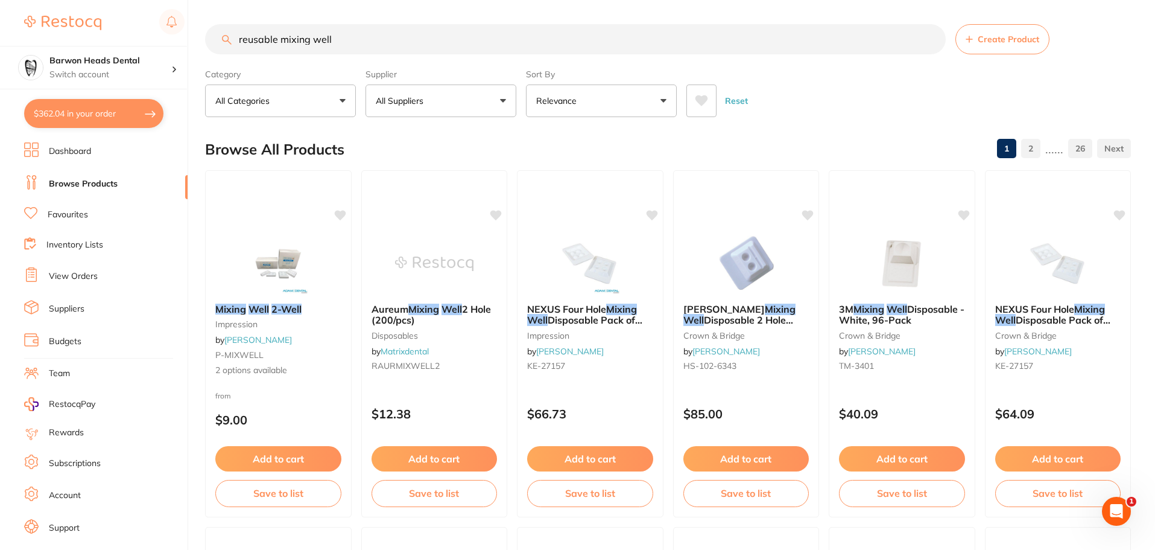
click at [310, 52] on input "reusable mixing well" at bounding box center [575, 39] width 741 height 30
type input "duraphat"
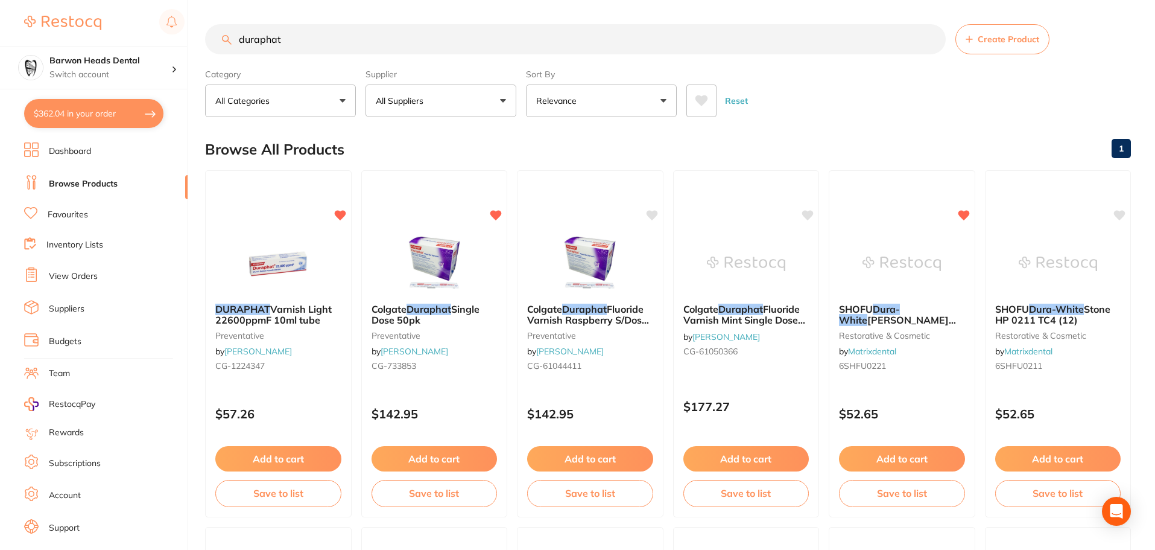
drag, startPoint x: 268, startPoint y: 459, endPoint x: 311, endPoint y: 472, distance: 45.2
click at [268, 459] on button "Add to cart" at bounding box center [278, 458] width 126 height 25
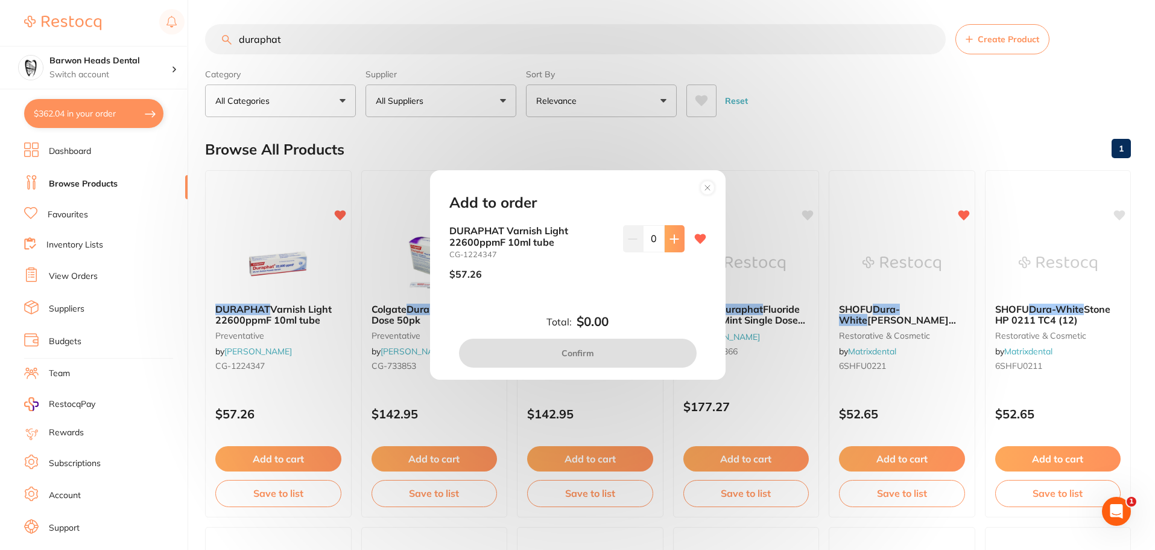
click at [672, 241] on icon at bounding box center [674, 239] width 8 height 8
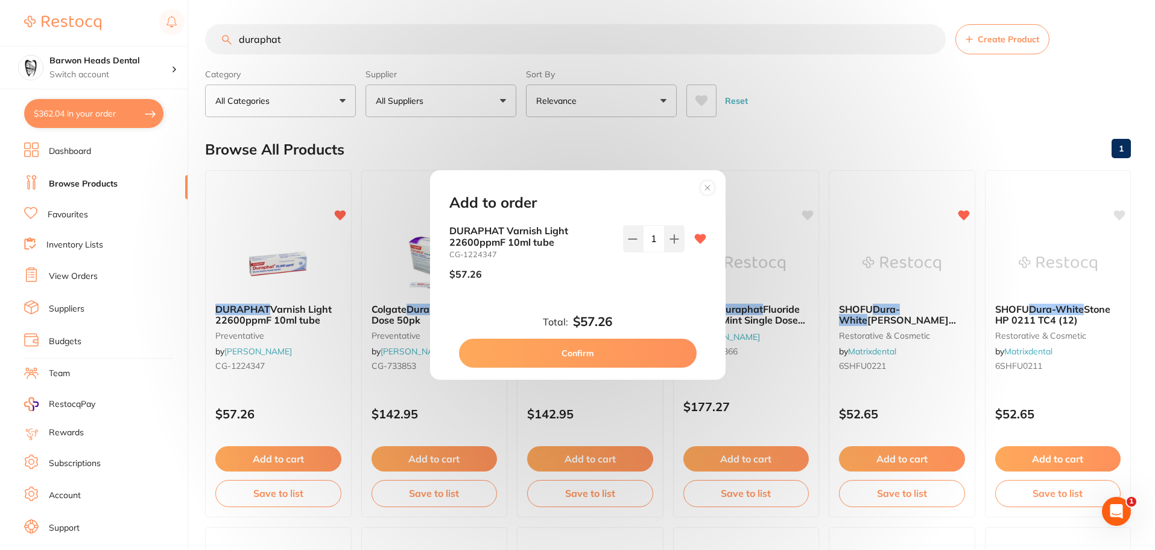
drag, startPoint x: 625, startPoint y: 352, endPoint x: 655, endPoint y: 285, distance: 73.7
click at [655, 285] on div "Add to order DURAPHAT Varnish Light 22600ppmF 10ml tube CG-1224347 $57.26 1 Tot…" at bounding box center [578, 274] width 296 height 209
click at [677, 239] on button at bounding box center [675, 238] width 20 height 27
type input "2"
click at [619, 347] on button "Confirm" at bounding box center [578, 352] width 238 height 29
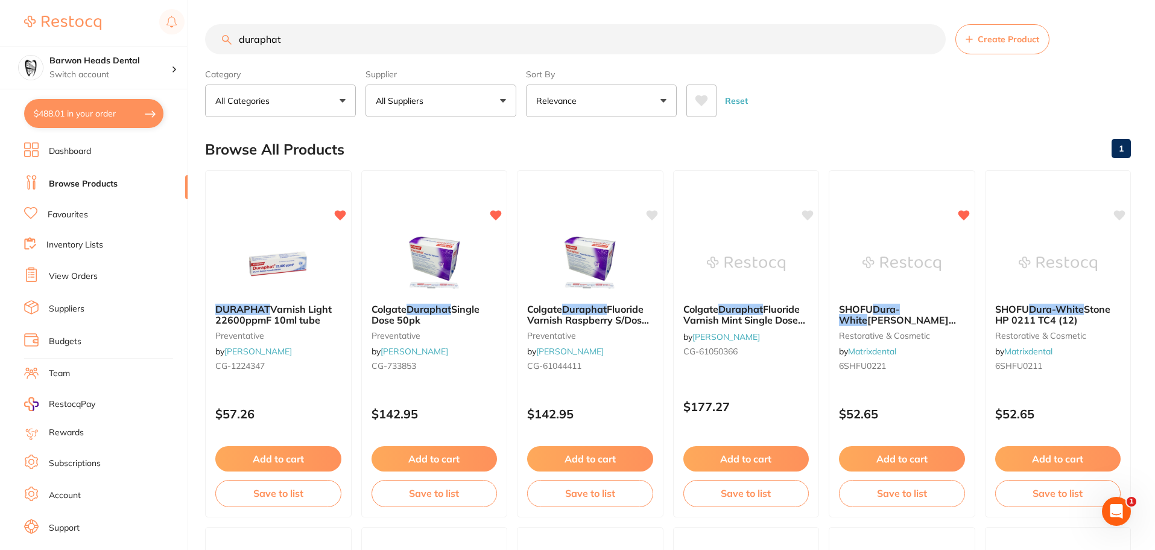
click at [417, 47] on input "duraphat" at bounding box center [575, 39] width 741 height 30
click at [417, 46] on input "duraphat" at bounding box center [575, 39] width 741 height 30
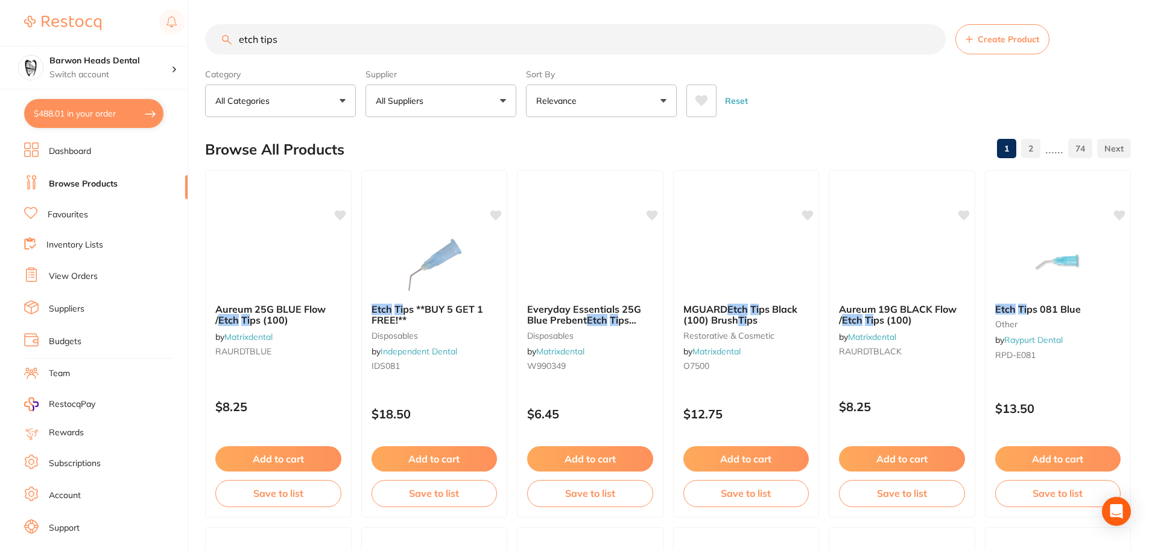
type input "etch tips"
click at [283, 462] on button "Add to cart" at bounding box center [278, 458] width 126 height 25
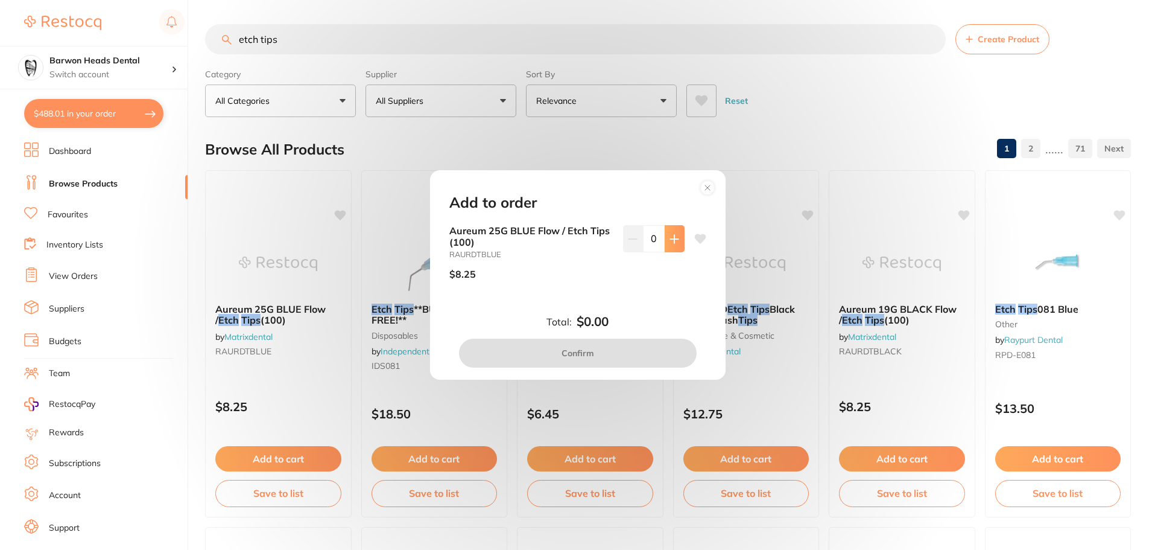
click at [674, 234] on icon at bounding box center [675, 239] width 10 height 10
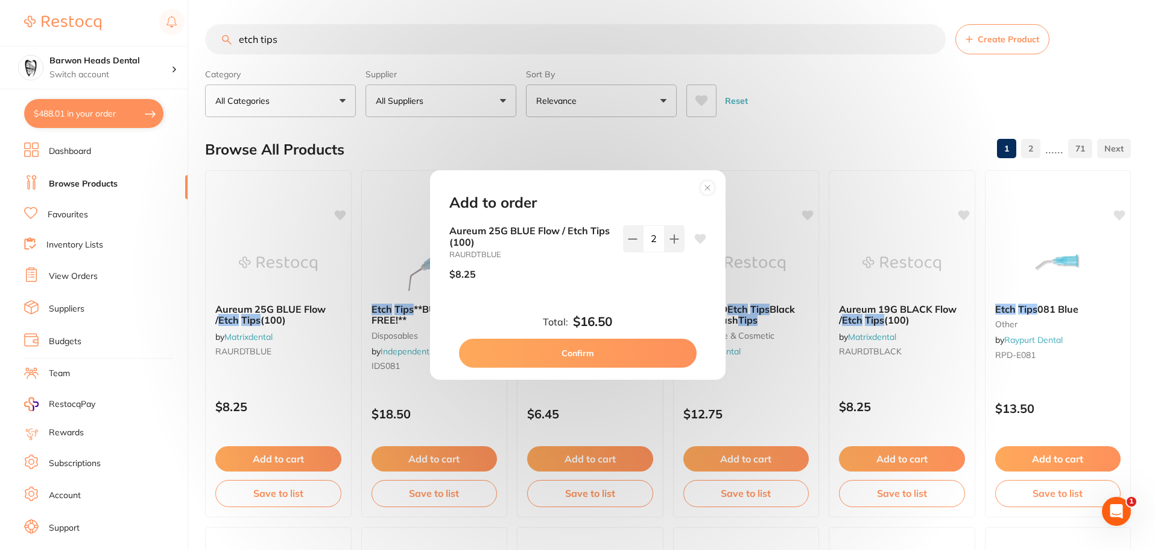
click at [696, 235] on icon at bounding box center [699, 239] width 11 height 10
click at [671, 242] on icon at bounding box center [674, 239] width 8 height 8
type input "5"
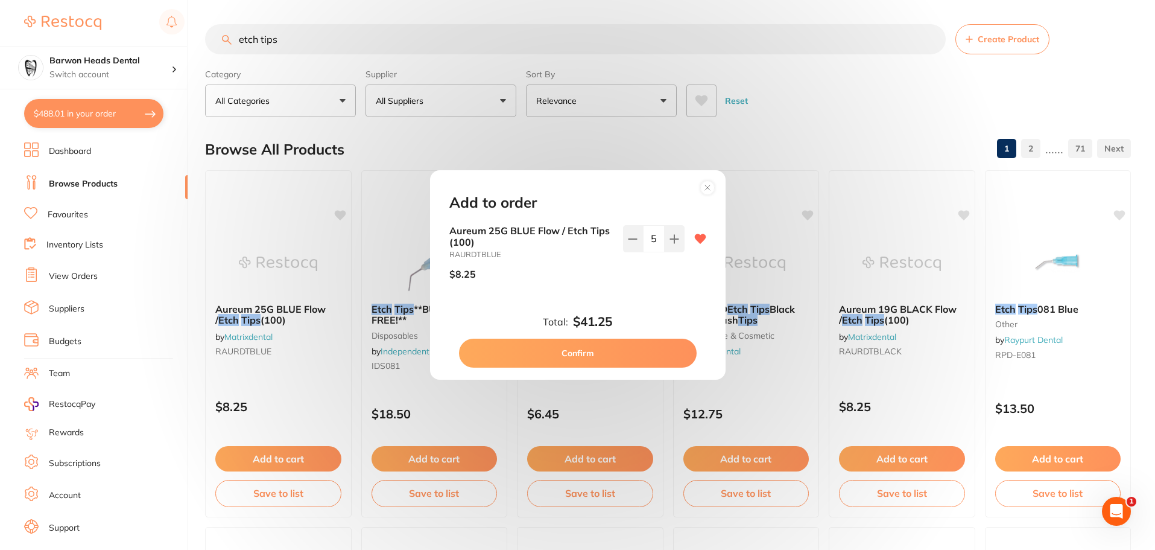
click at [592, 352] on button "Confirm" at bounding box center [578, 352] width 238 height 29
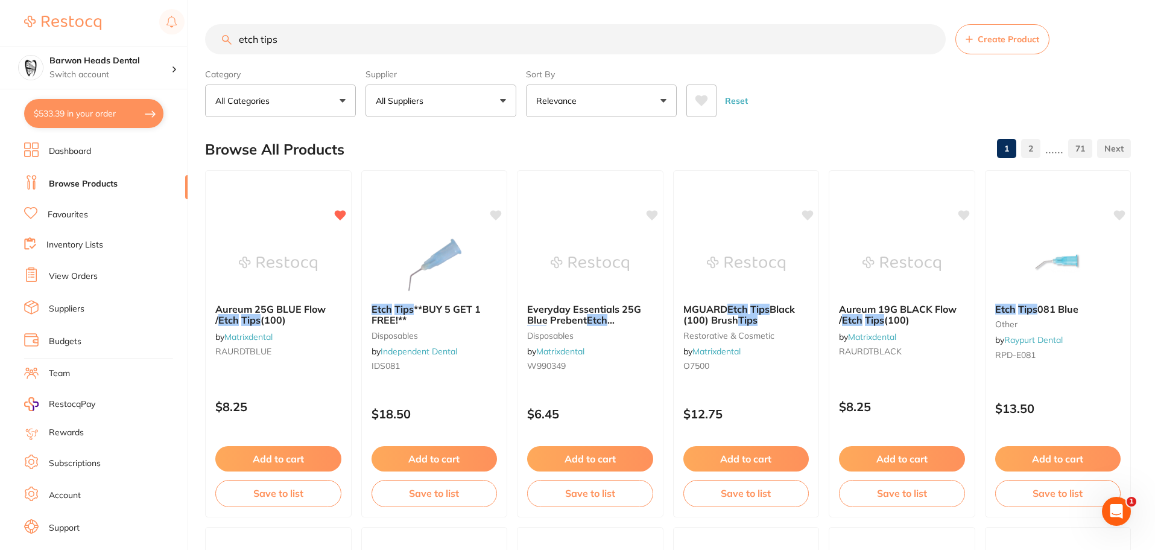
click at [493, 42] on input "etch tips" at bounding box center [575, 39] width 741 height 30
click at [100, 105] on button "$533.39 in your order" at bounding box center [93, 113] width 139 height 29
checkbox input "true"
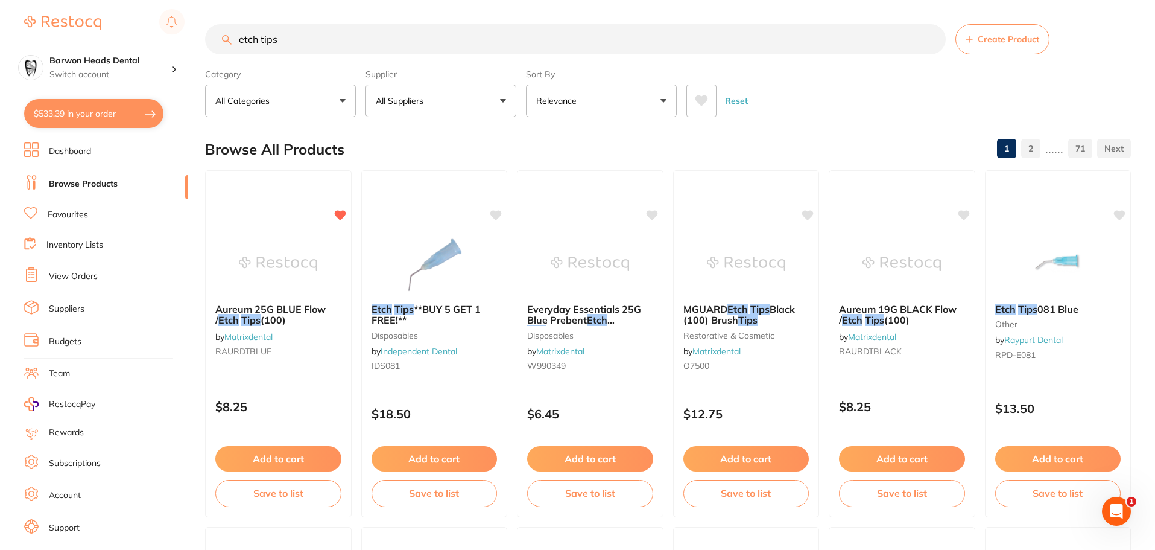
checkbox input "true"
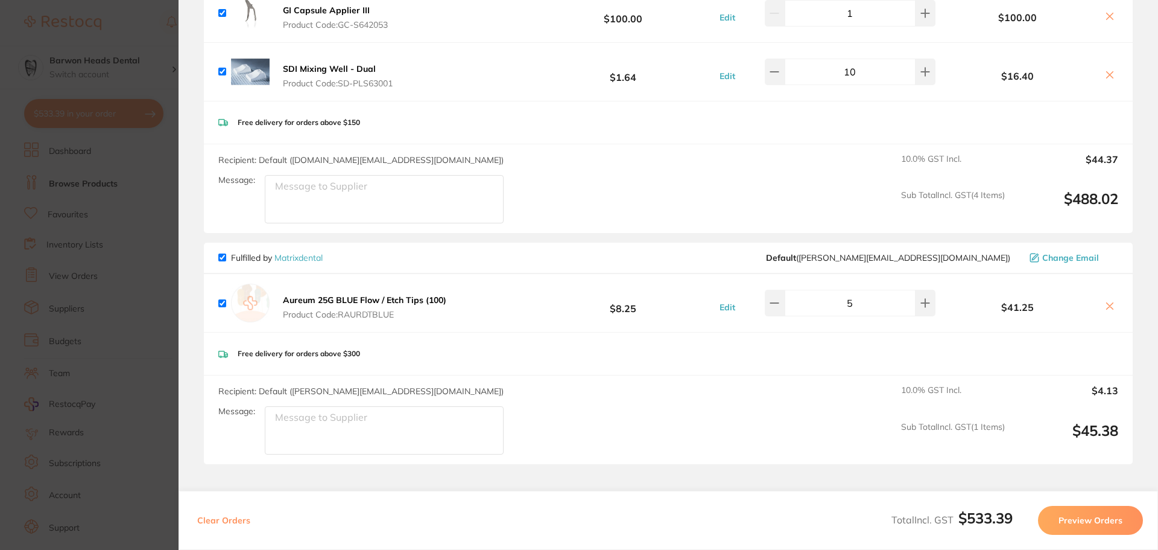
scroll to position [302, 0]
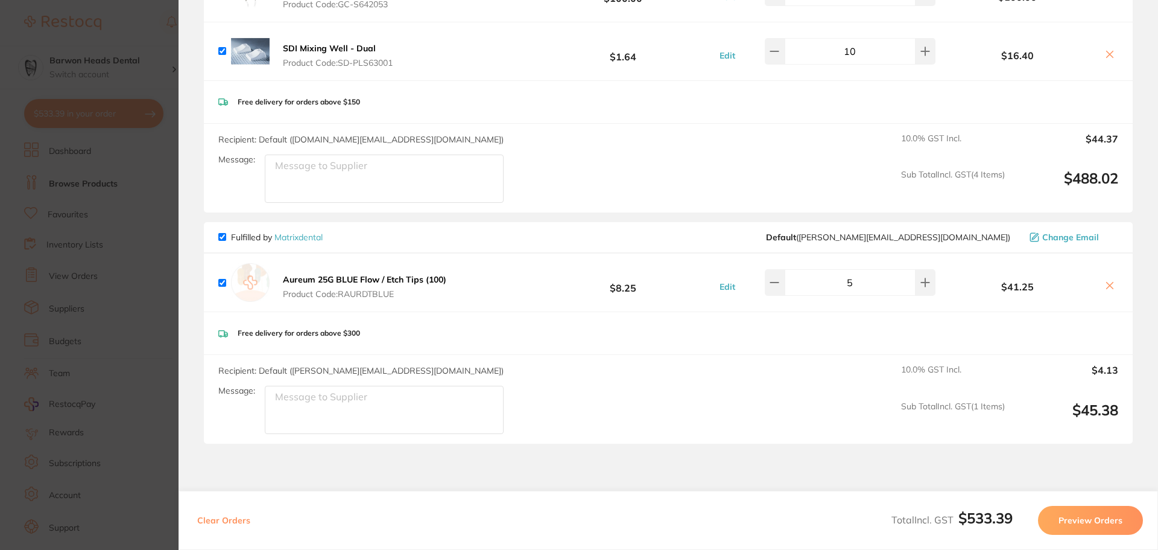
click at [219, 279] on input "checkbox" at bounding box center [222, 283] width 8 height 8
checkbox input "false"
click at [1092, 520] on button "Preview Orders" at bounding box center [1090, 520] width 105 height 29
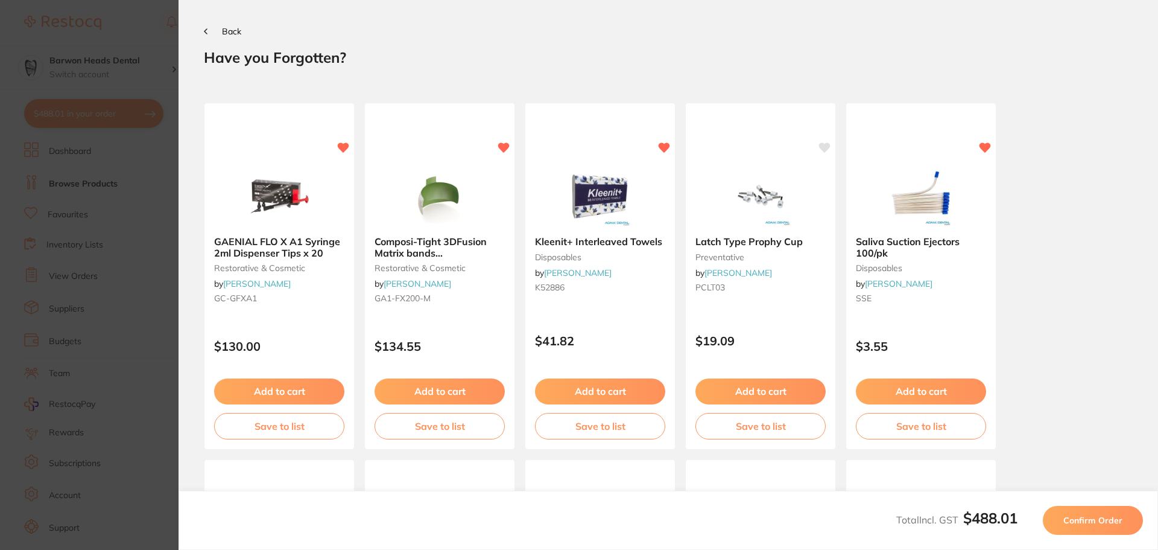
scroll to position [0, 0]
click at [119, 294] on section "Update RRP Set your pre negotiated price for this item. Item Agreed RRP (excl. …" at bounding box center [579, 275] width 1158 height 550
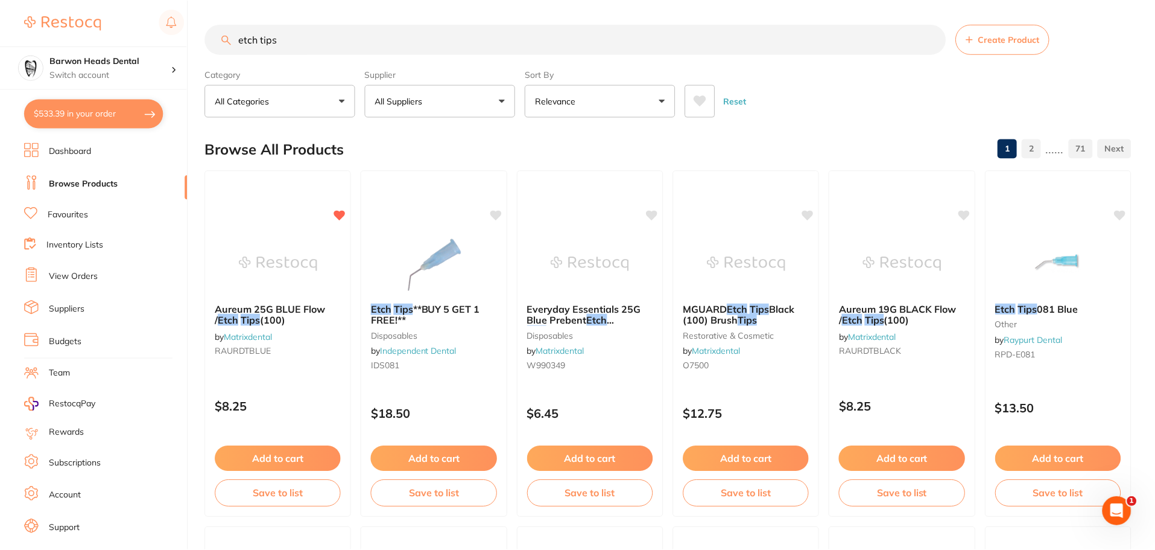
scroll to position [10, 0]
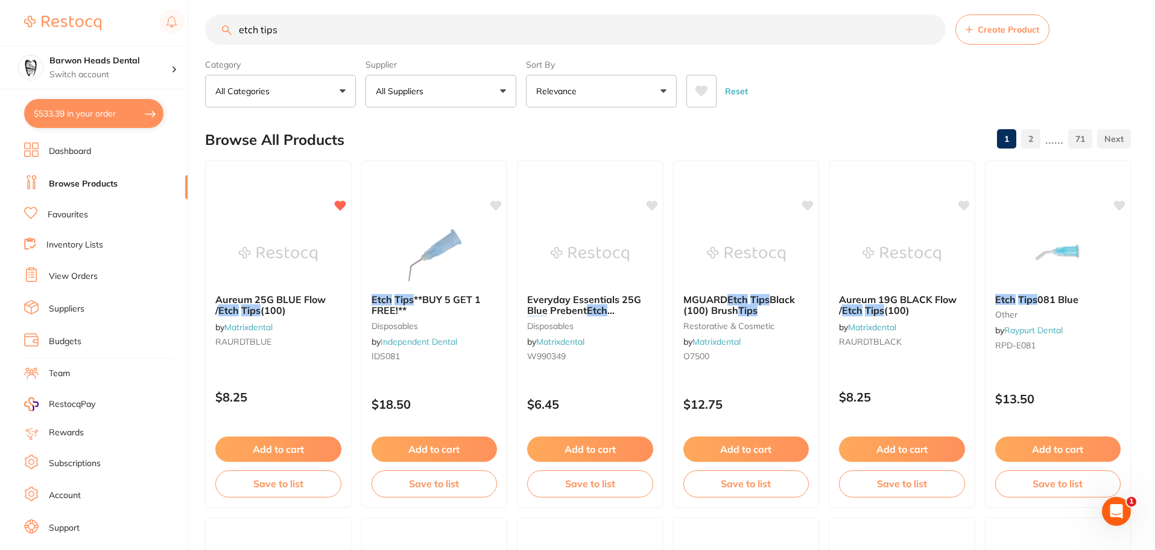
click at [271, 29] on input "etch tips" at bounding box center [575, 29] width 741 height 30
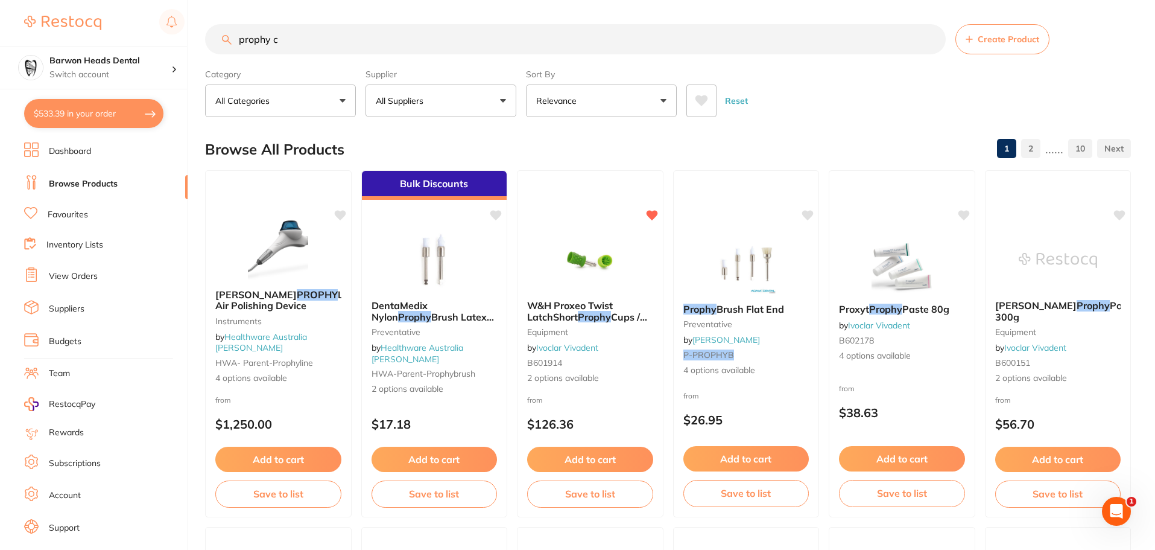
scroll to position [0, 0]
type input "prophy cup"
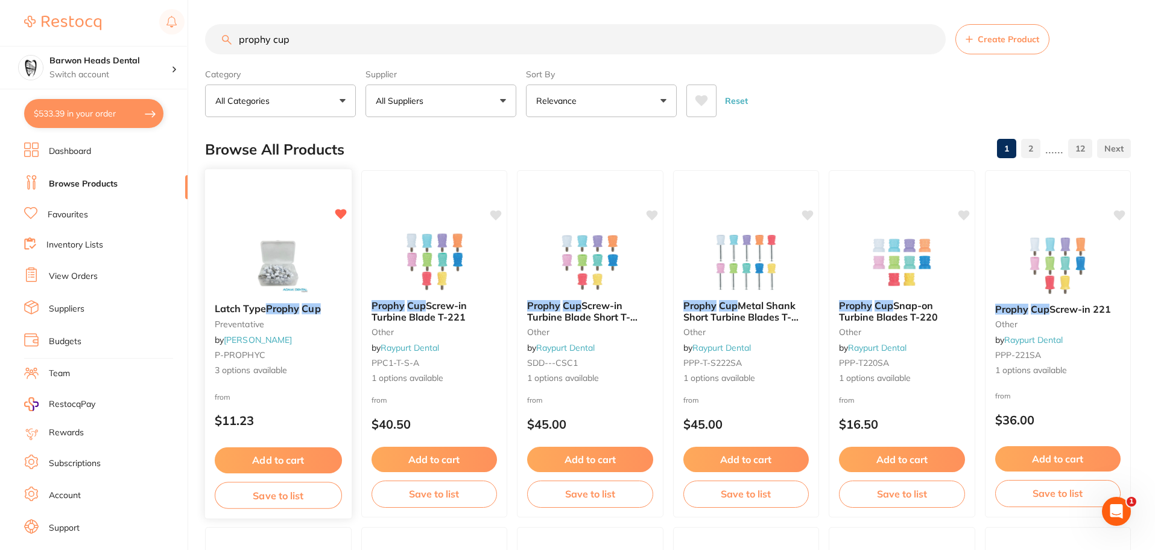
click at [273, 453] on button "Add to cart" at bounding box center [278, 460] width 127 height 26
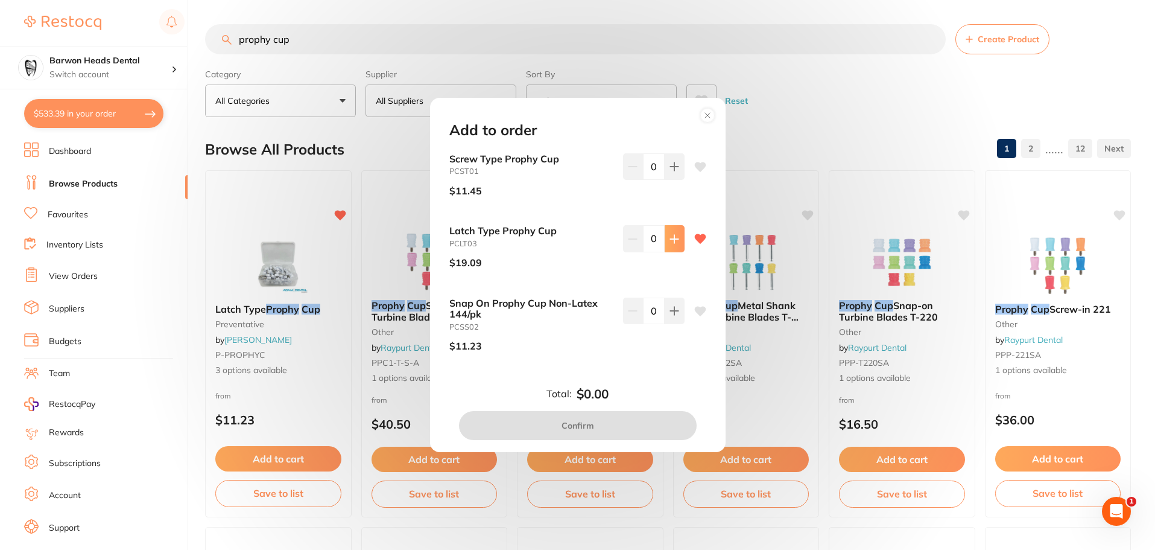
click at [678, 244] on button at bounding box center [675, 238] width 20 height 27
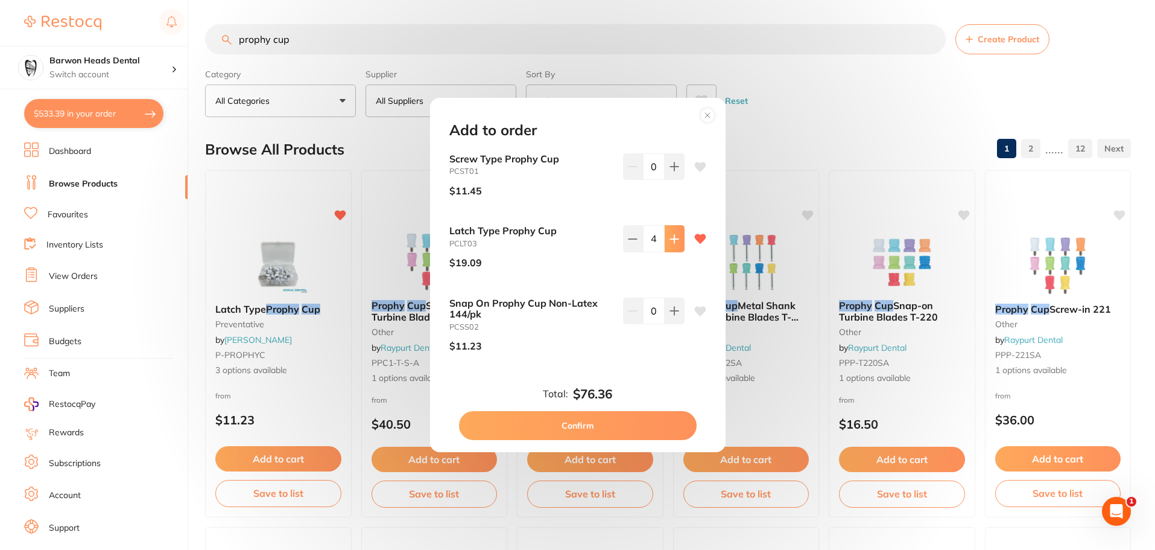
type input "5"
click at [579, 420] on button "Confirm" at bounding box center [578, 425] width 238 height 29
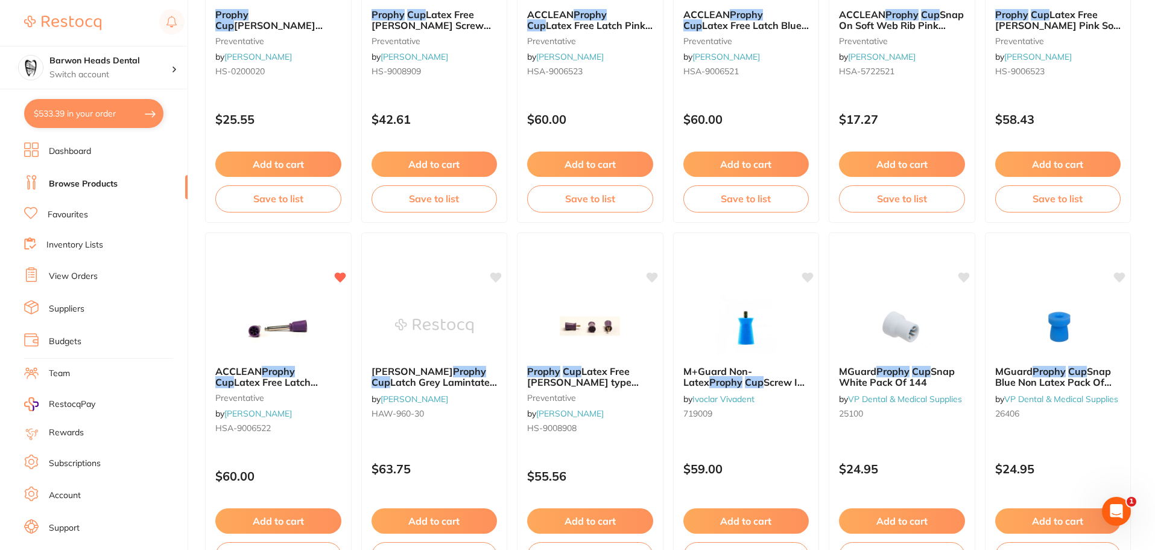
scroll to position [1086, 0]
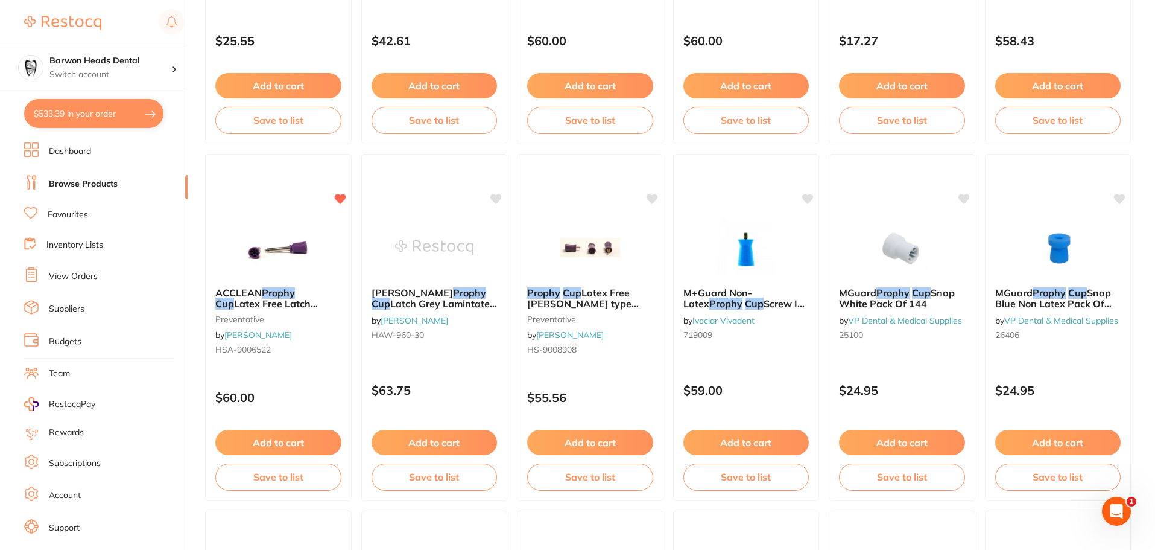
click at [68, 102] on button "$533.39 in your order" at bounding box center [93, 113] width 139 height 29
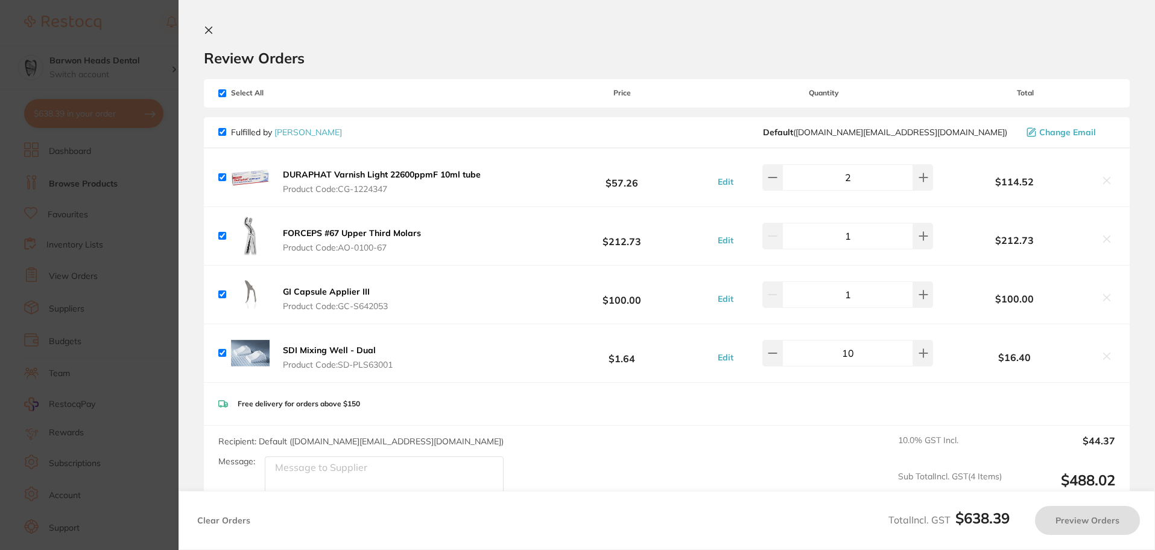
checkbox input "true"
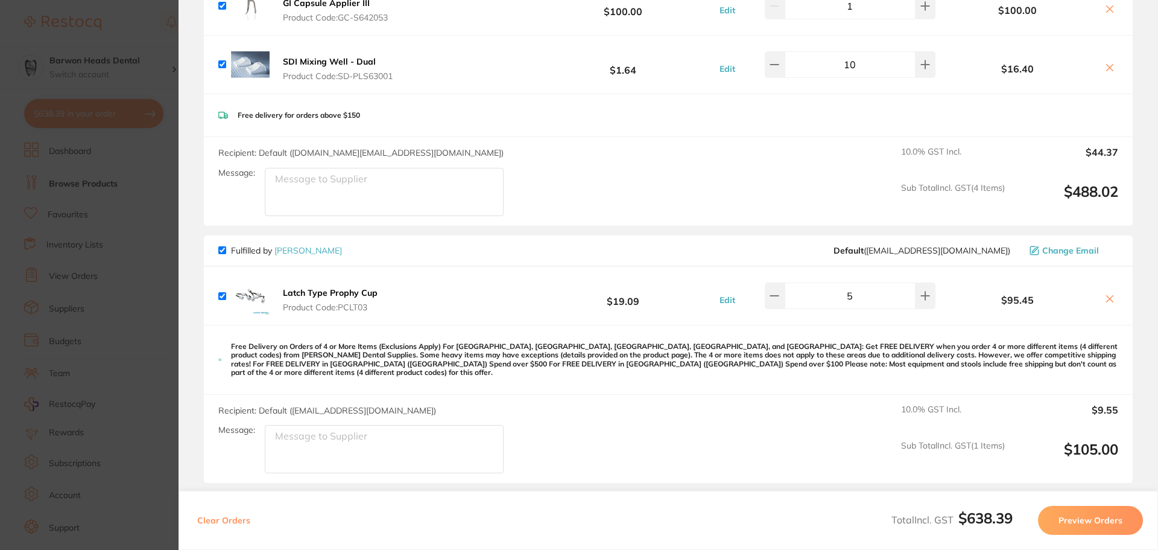
scroll to position [362, 0]
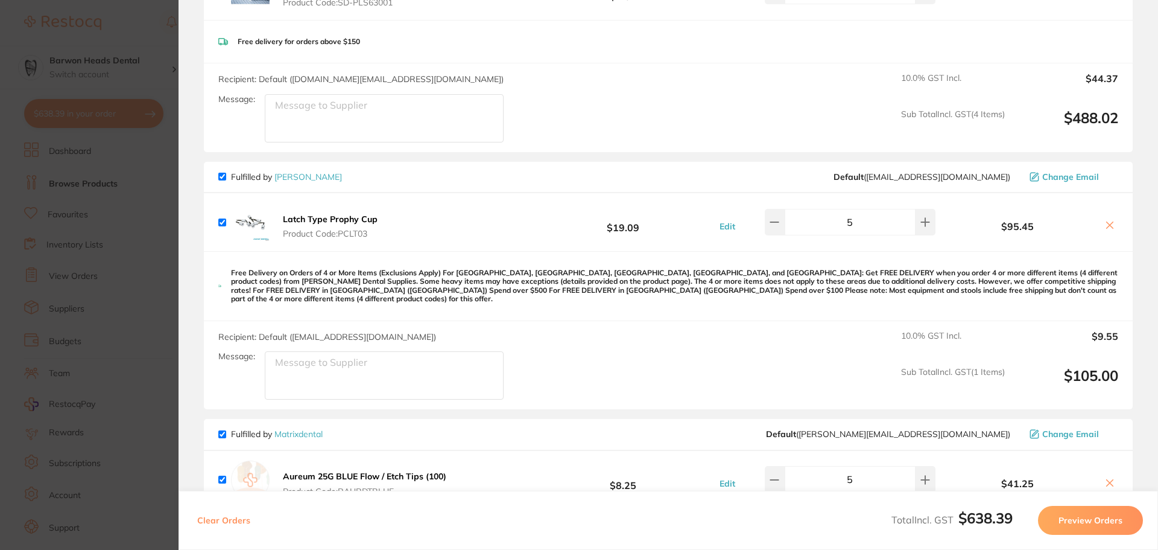
click at [224, 225] on input "checkbox" at bounding box center [222, 222] width 8 height 8
checkbox input "false"
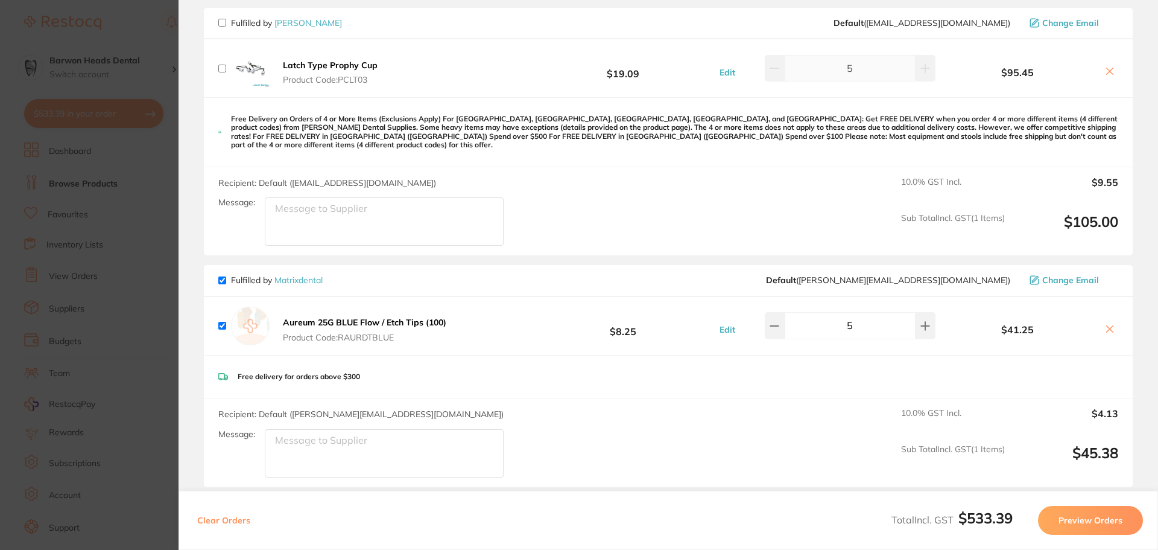
scroll to position [635, 0]
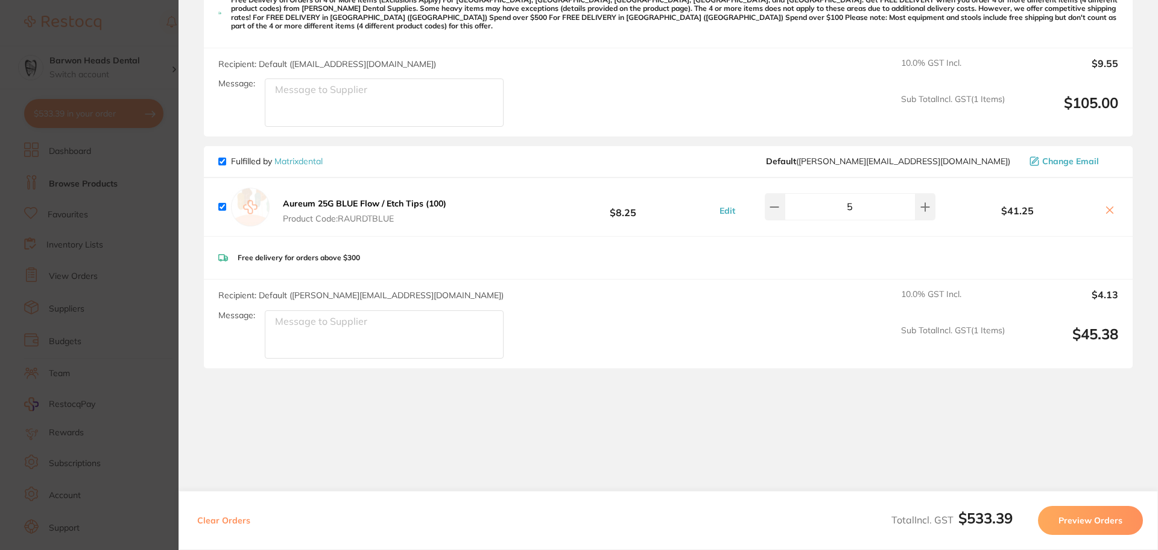
click at [220, 203] on input "checkbox" at bounding box center [222, 207] width 8 height 8
checkbox input "false"
click at [1106, 516] on button "Preview Orders" at bounding box center [1090, 520] width 105 height 29
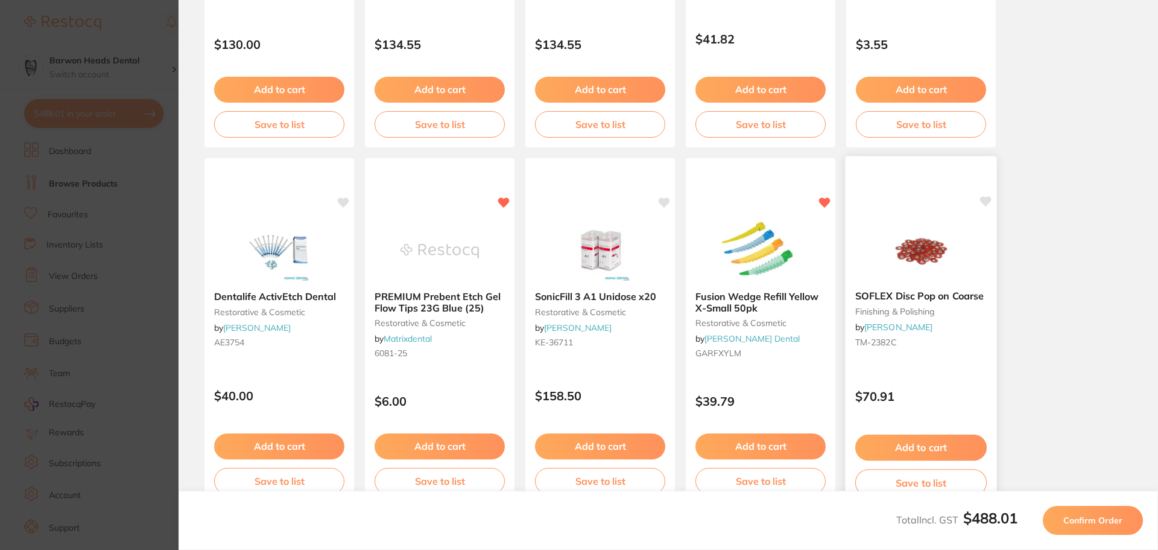
scroll to position [342, 0]
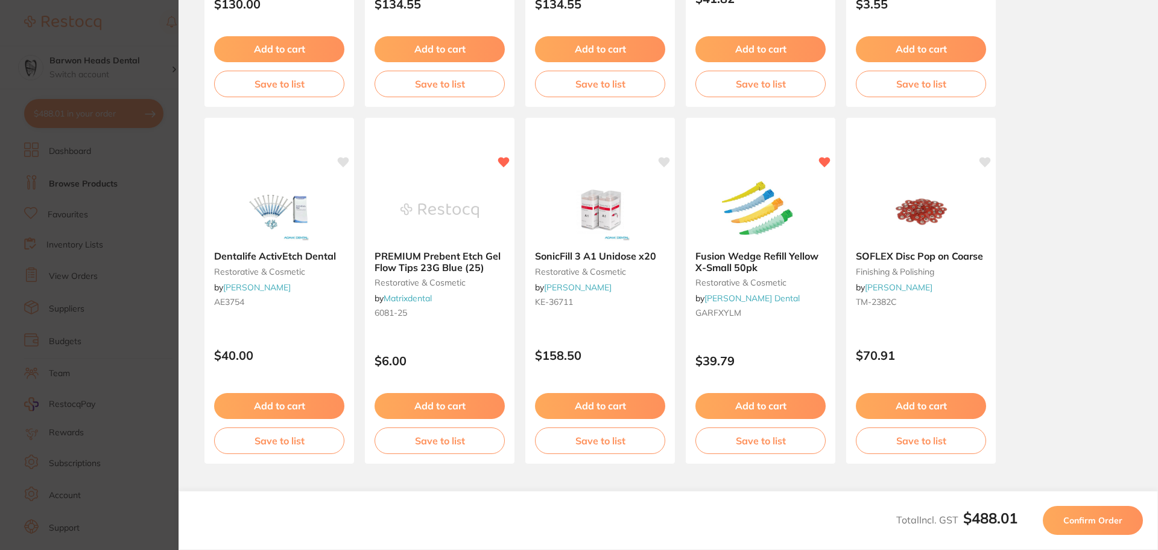
click at [1083, 507] on button "Confirm Order" at bounding box center [1093, 520] width 100 height 29
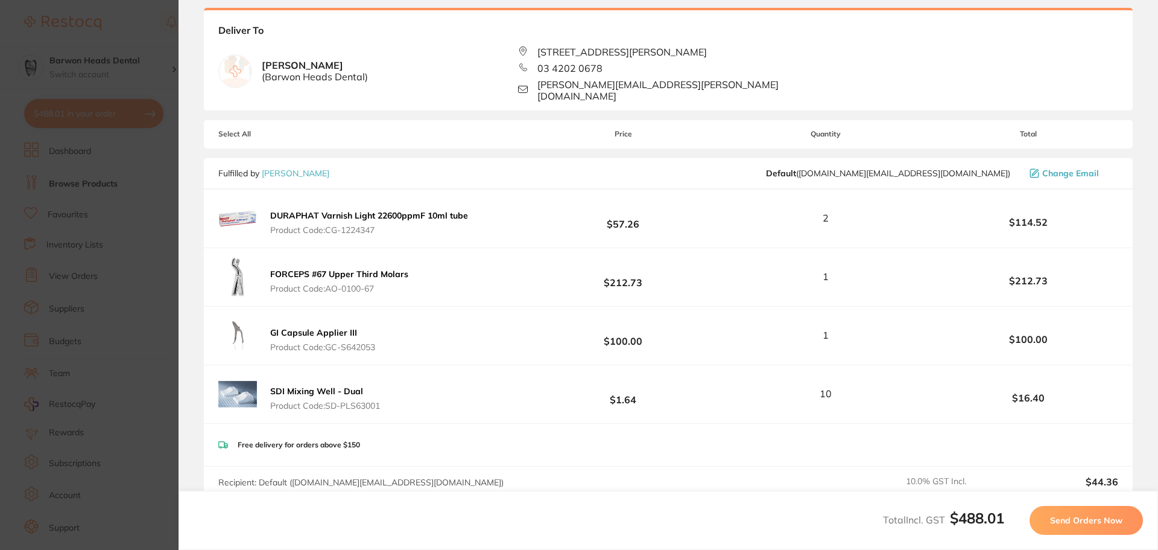
scroll to position [224, 0]
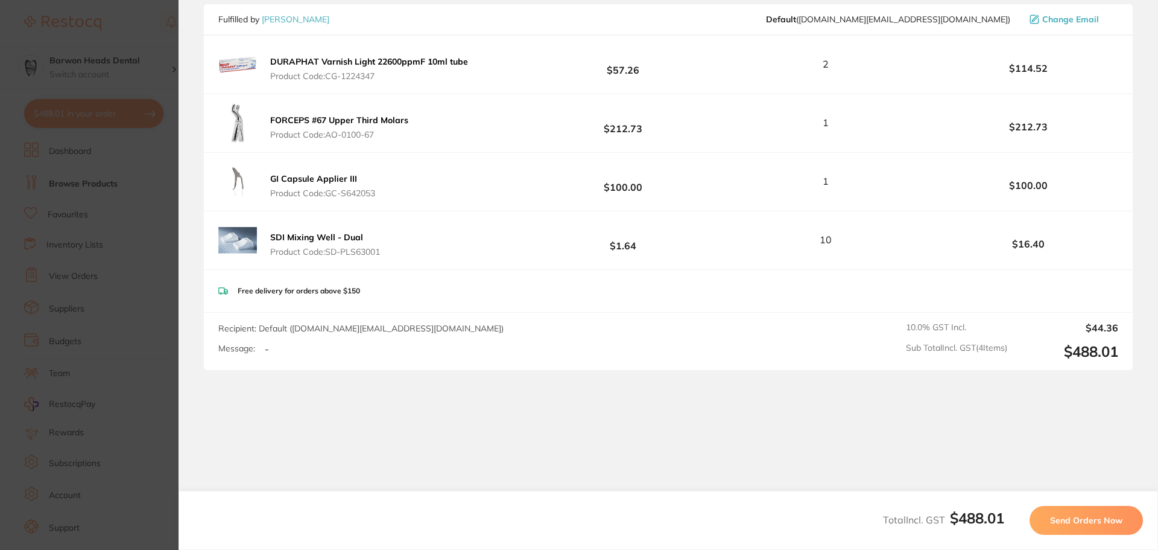
click at [1104, 517] on span "Send Orders Now" at bounding box center [1086, 520] width 72 height 11
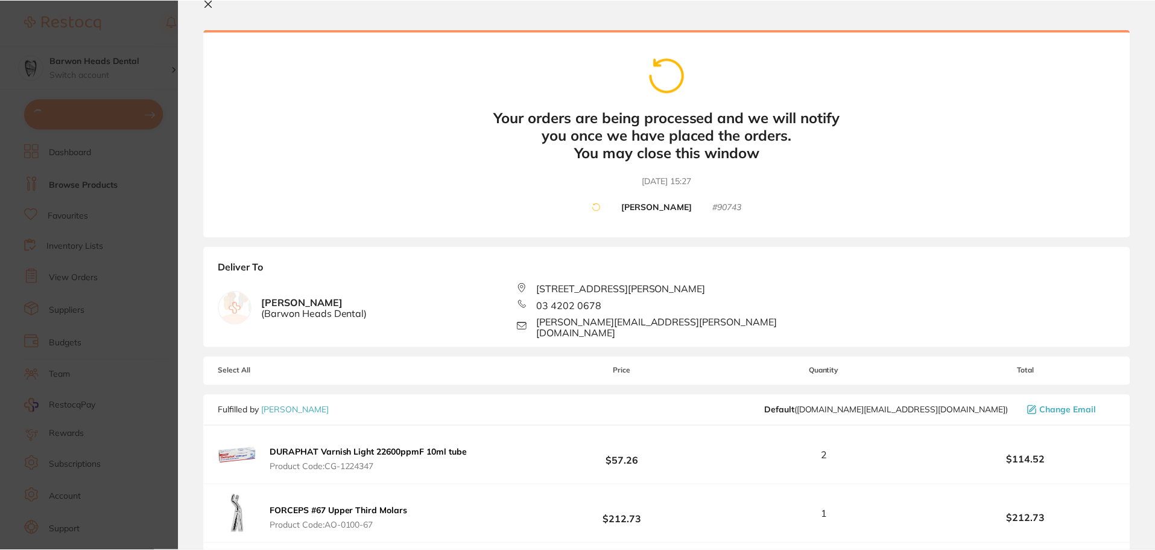
scroll to position [0, 0]
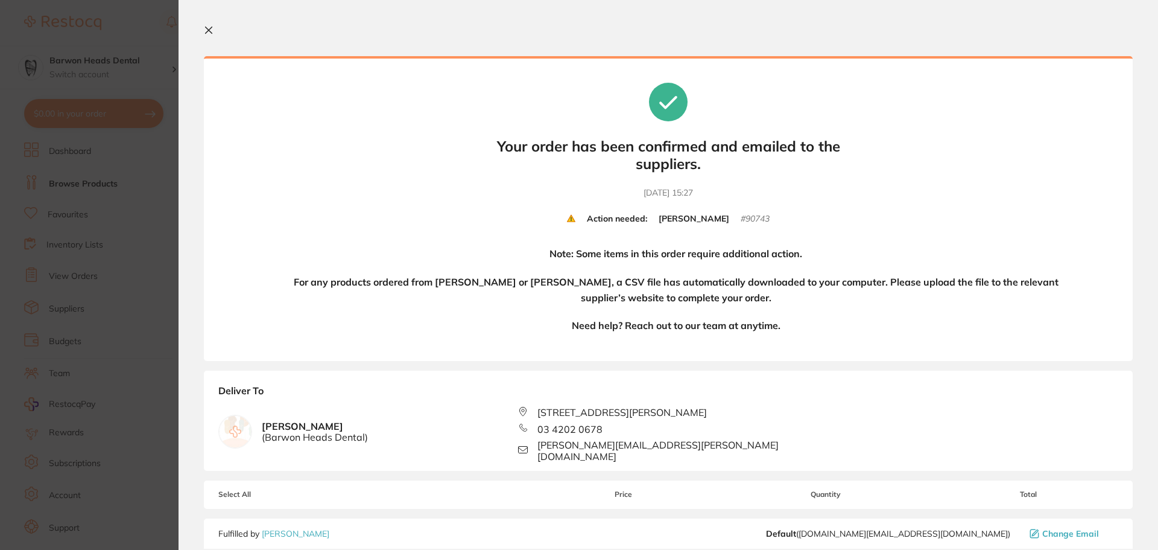
click at [84, 75] on section "Update RRP Set your pre negotiated price for this item. Item Agreed RRP (excl. …" at bounding box center [579, 275] width 1158 height 550
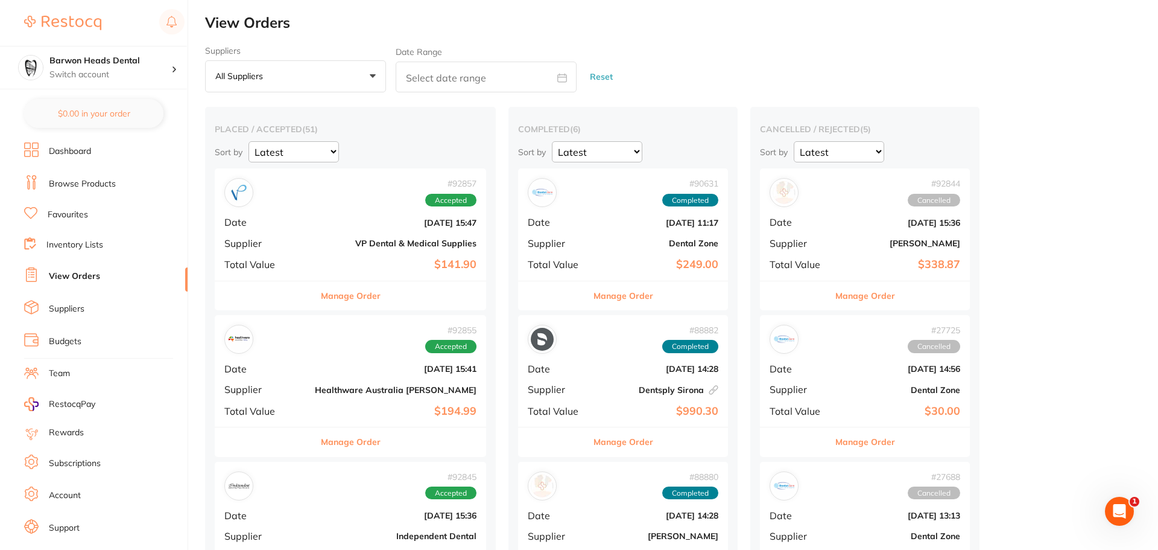
checkbox input "false"
